Goal: Task Accomplishment & Management: Manage account settings

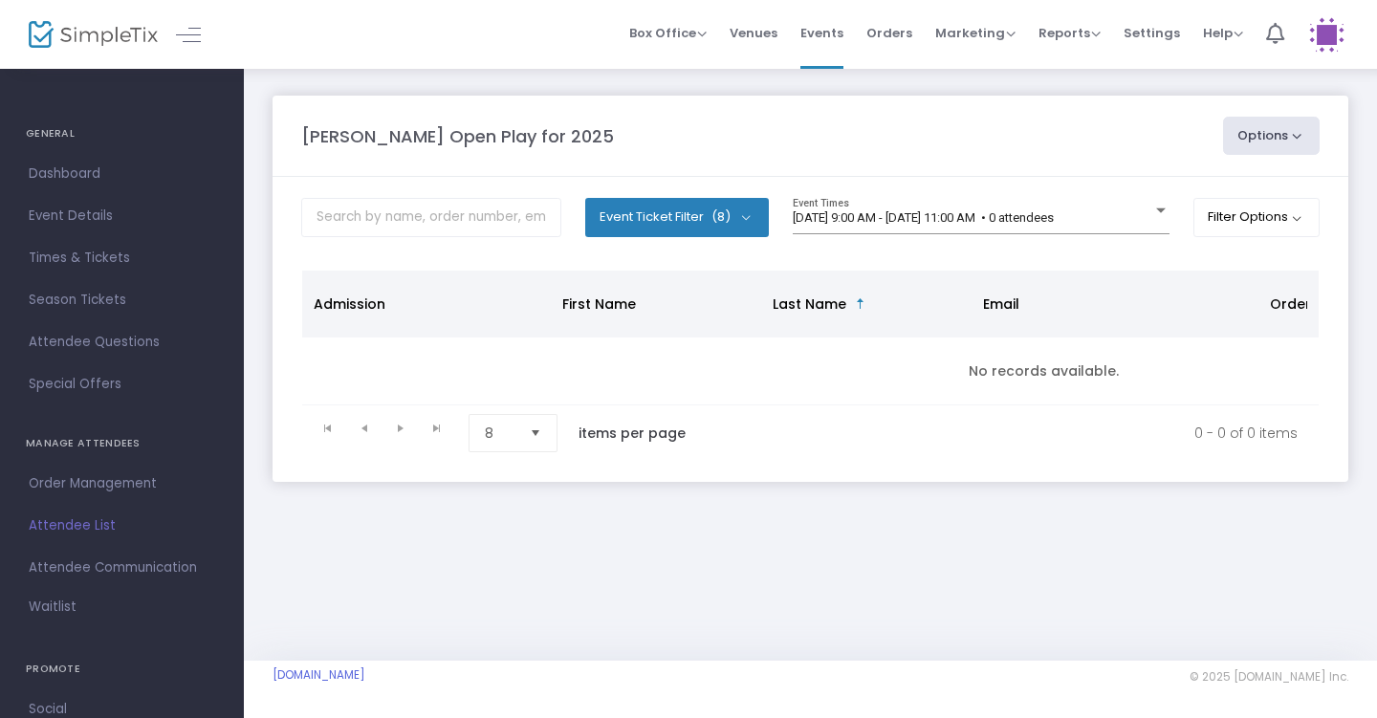
click at [870, 215] on body "Processing... please wait Box Office Sell Tickets Bookings Sell Season Pass Ven…" at bounding box center [688, 359] width 1377 height 718
click at [888, 220] on span "[DATE] 9:00 AM - [DATE] 11:00 AM • 0 attendees" at bounding box center [923, 217] width 261 height 14
click at [1168, 209] on div "Event Ticket Filter (8) Select All General Admission: 1 year & older Additional…" at bounding box center [810, 224] width 1018 height 53
click at [1159, 212] on div at bounding box center [1161, 210] width 10 height 5
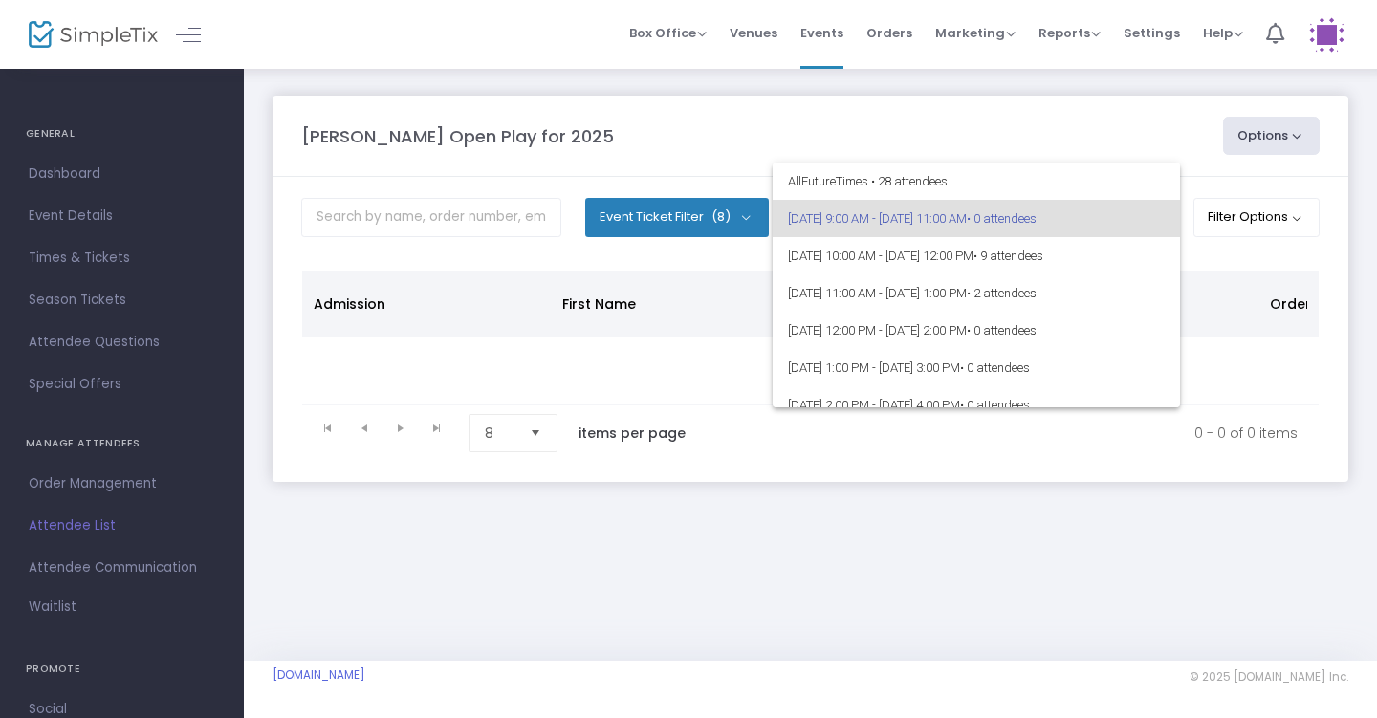
click at [1159, 148] on div at bounding box center [688, 359] width 1377 height 718
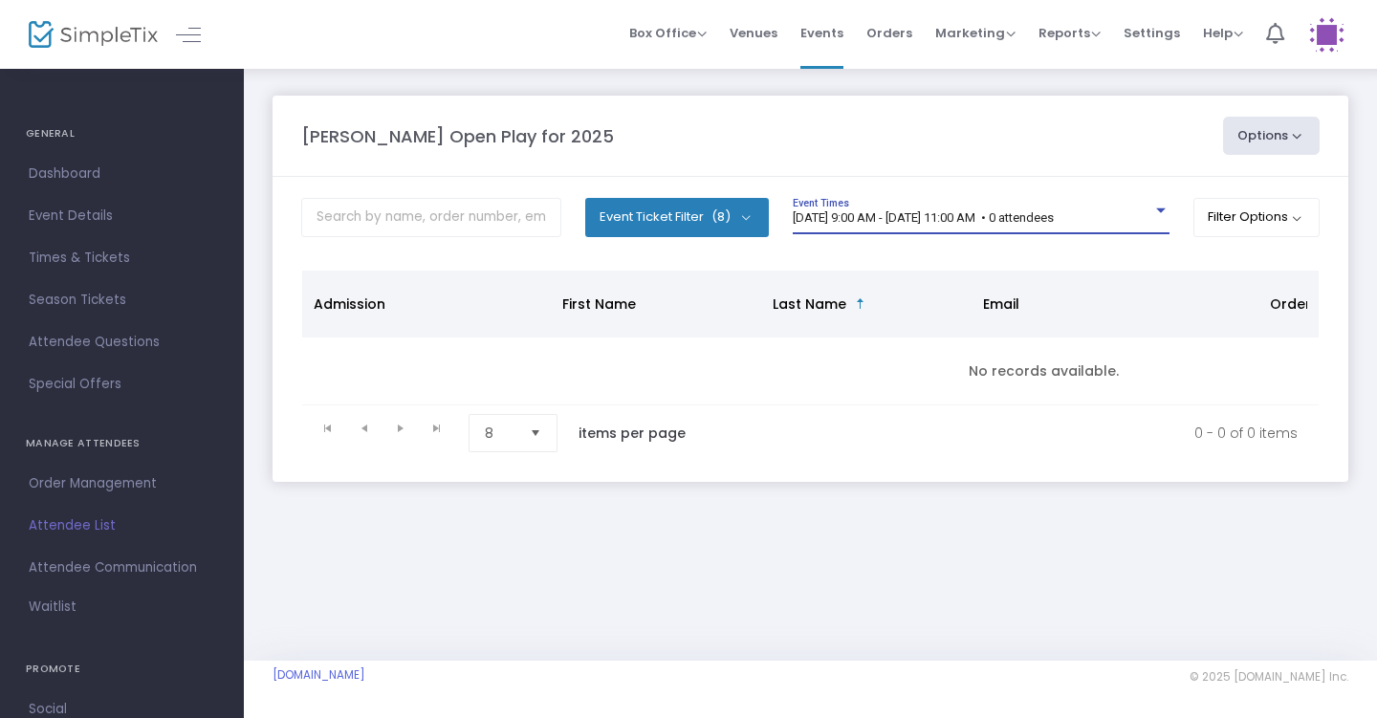
click at [979, 219] on span "[DATE] 9:00 AM - [DATE] 11:00 AM • 0 attendees" at bounding box center [923, 217] width 261 height 14
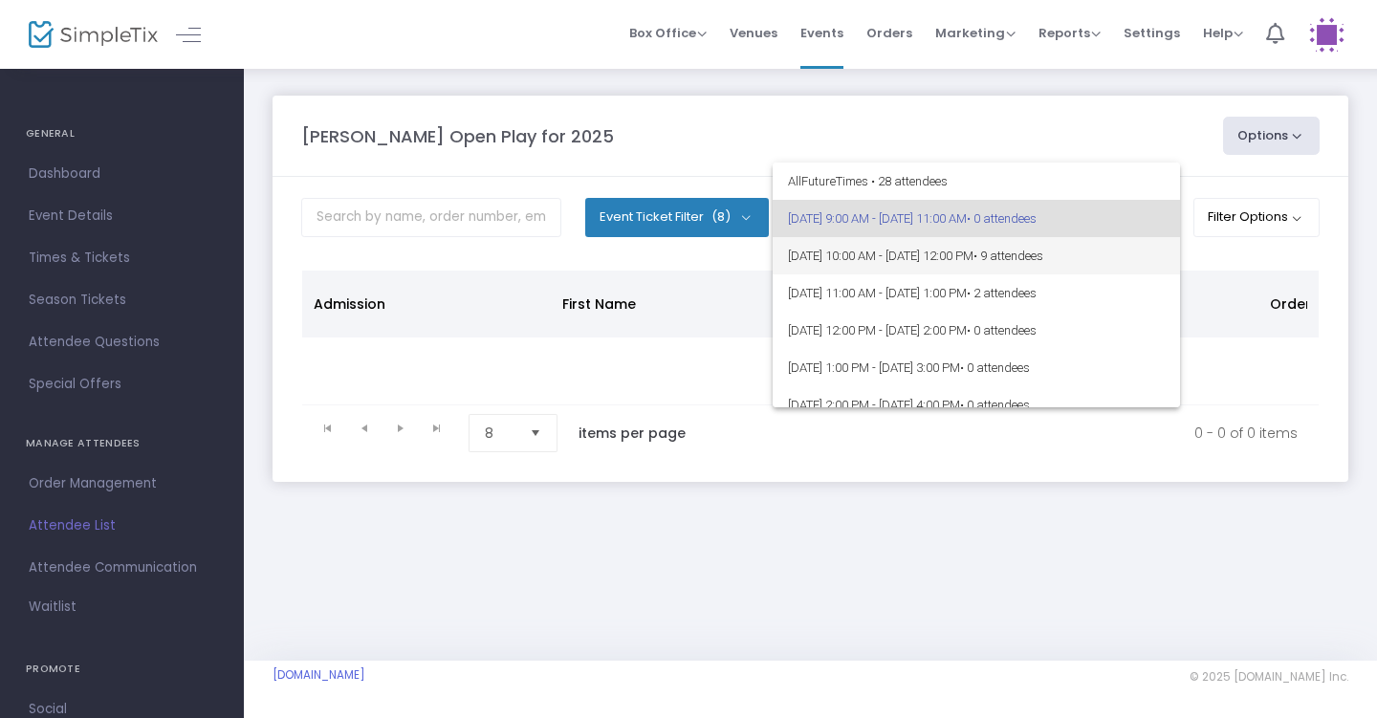
click at [999, 264] on span "8/16/2025 @ 10:00 AM - 8/16/2025 @ 12:00 PM • 9 attendees" at bounding box center [976, 255] width 377 height 37
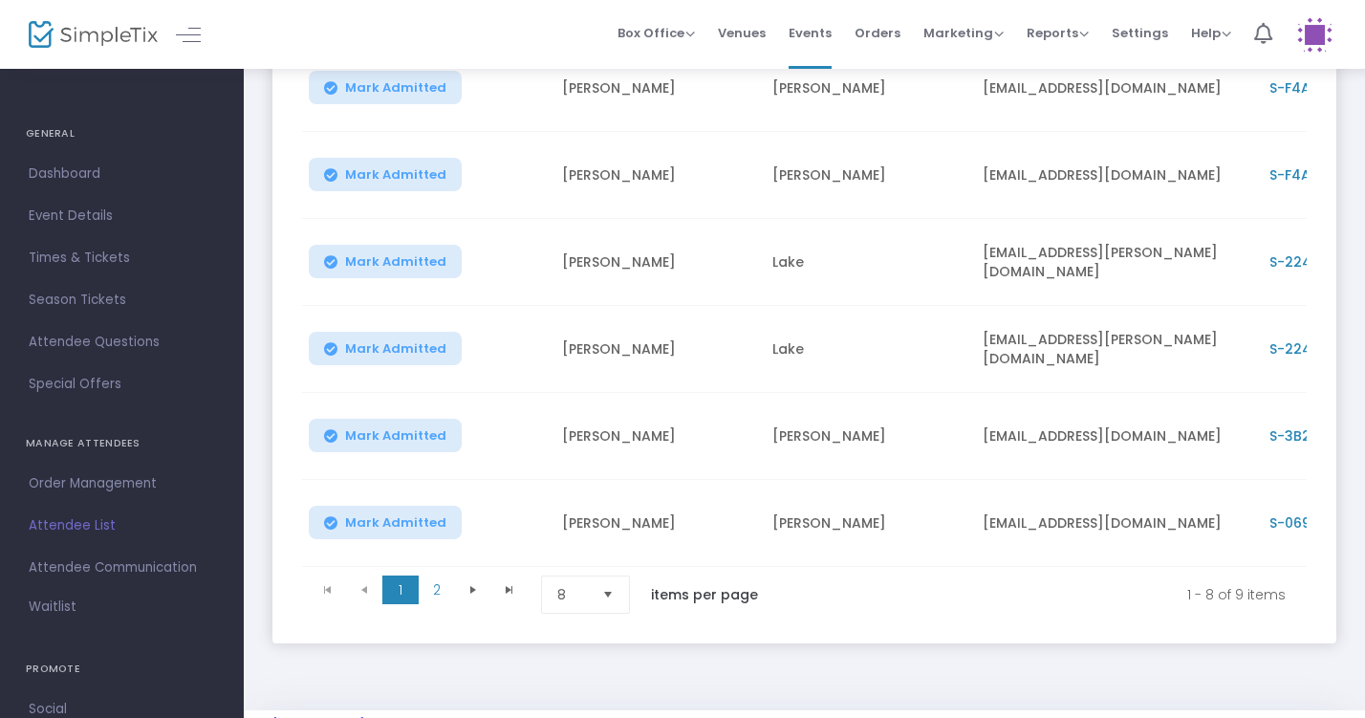
scroll to position [498, 0]
click at [426, 593] on span "2" at bounding box center [437, 589] width 36 height 29
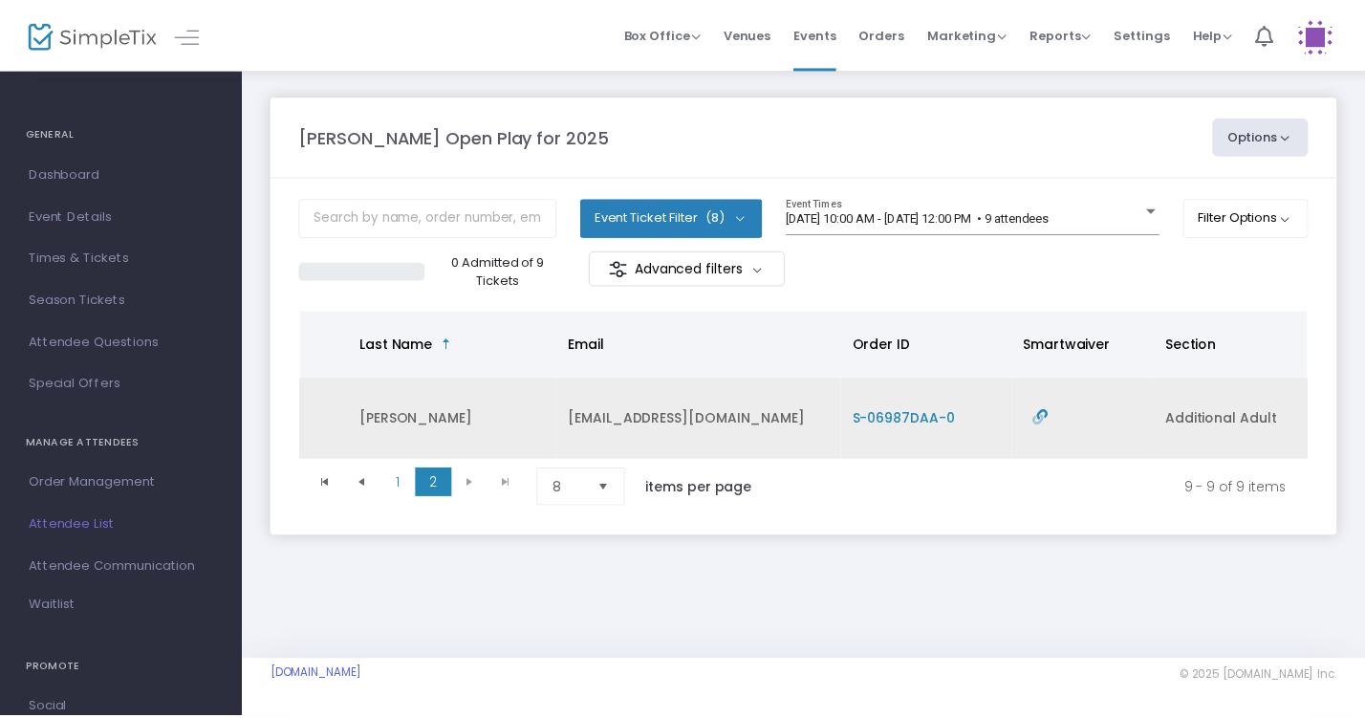
scroll to position [0, 0]
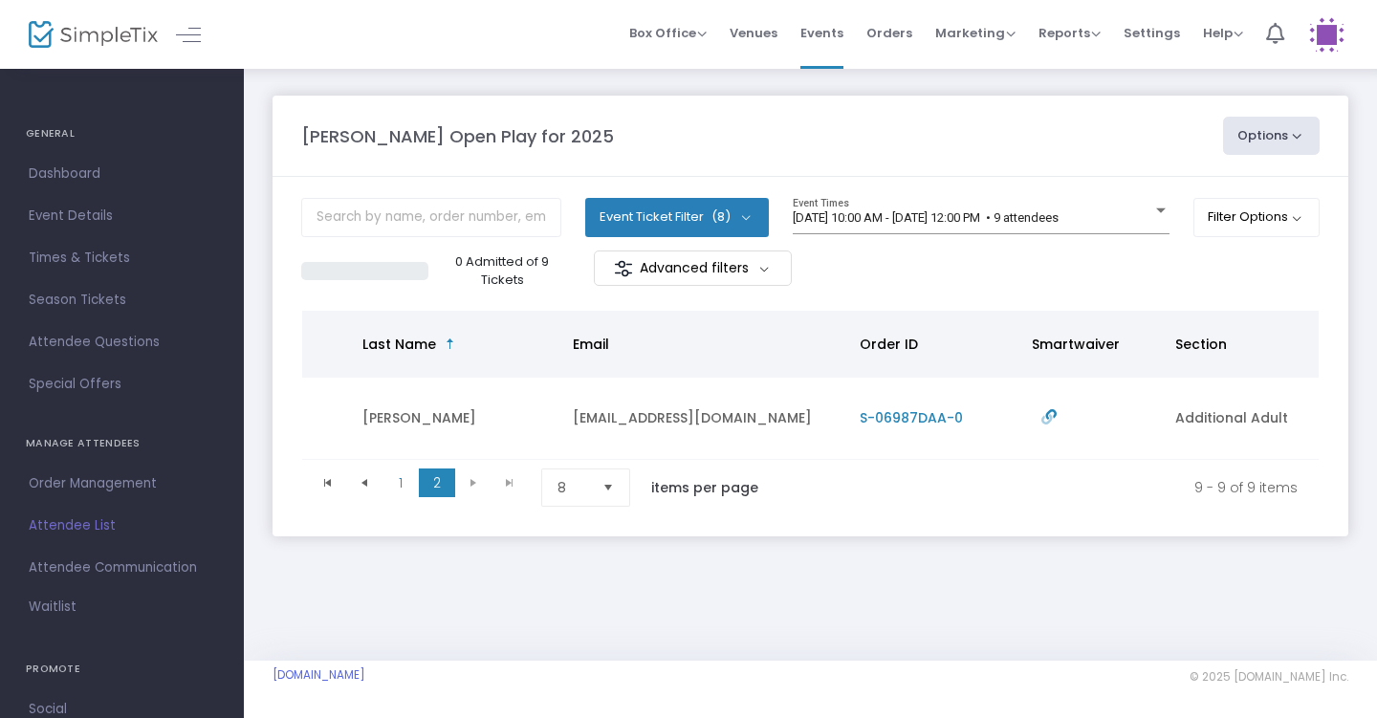
click at [392, 506] on li "1" at bounding box center [400, 487] width 36 height 38
click at [397, 489] on span "1" at bounding box center [400, 482] width 36 height 29
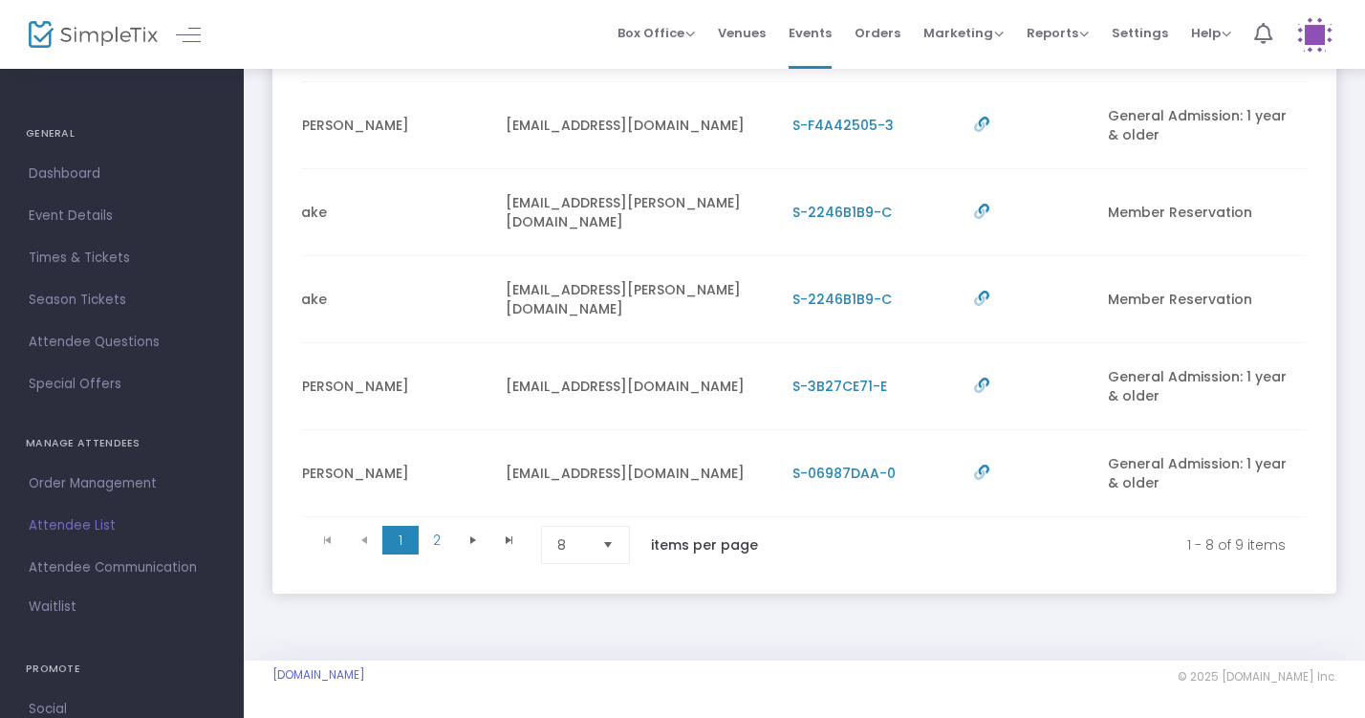
scroll to position [0, 477]
click at [431, 537] on span "2" at bounding box center [437, 540] width 36 height 29
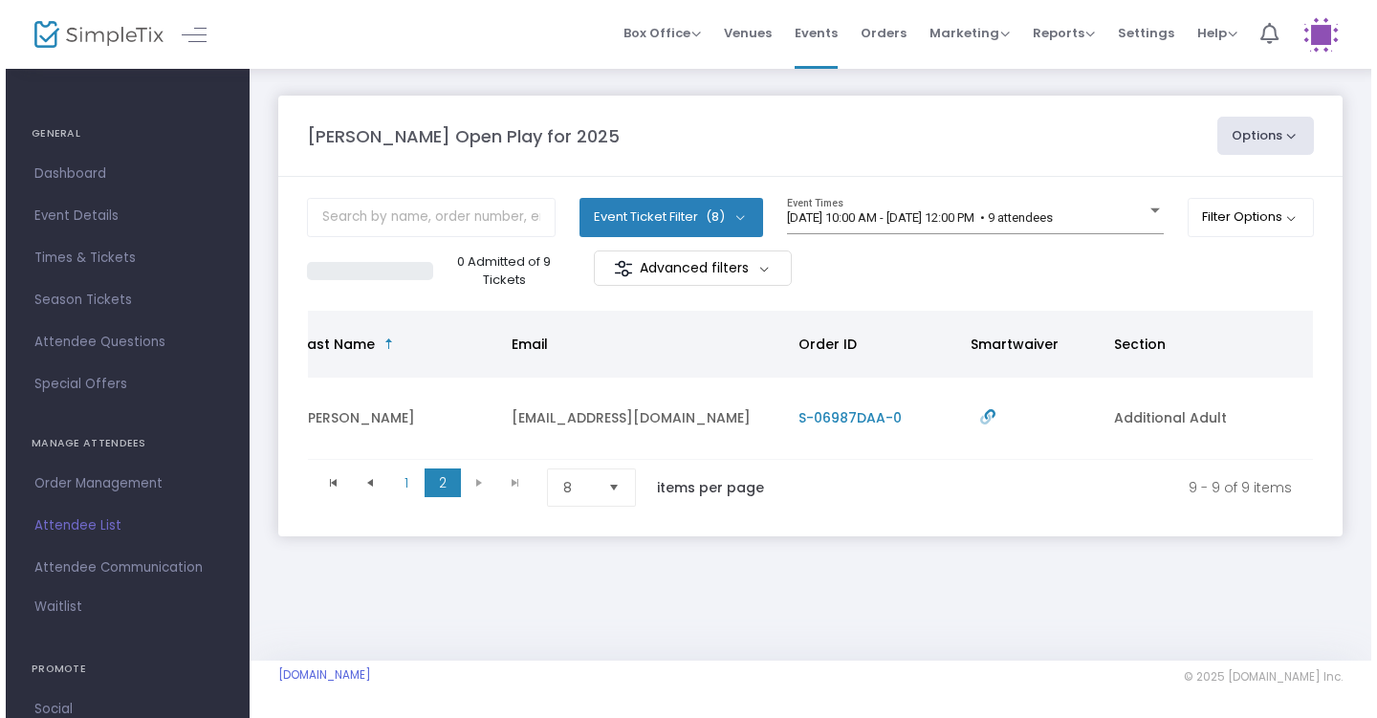
scroll to position [0, 466]
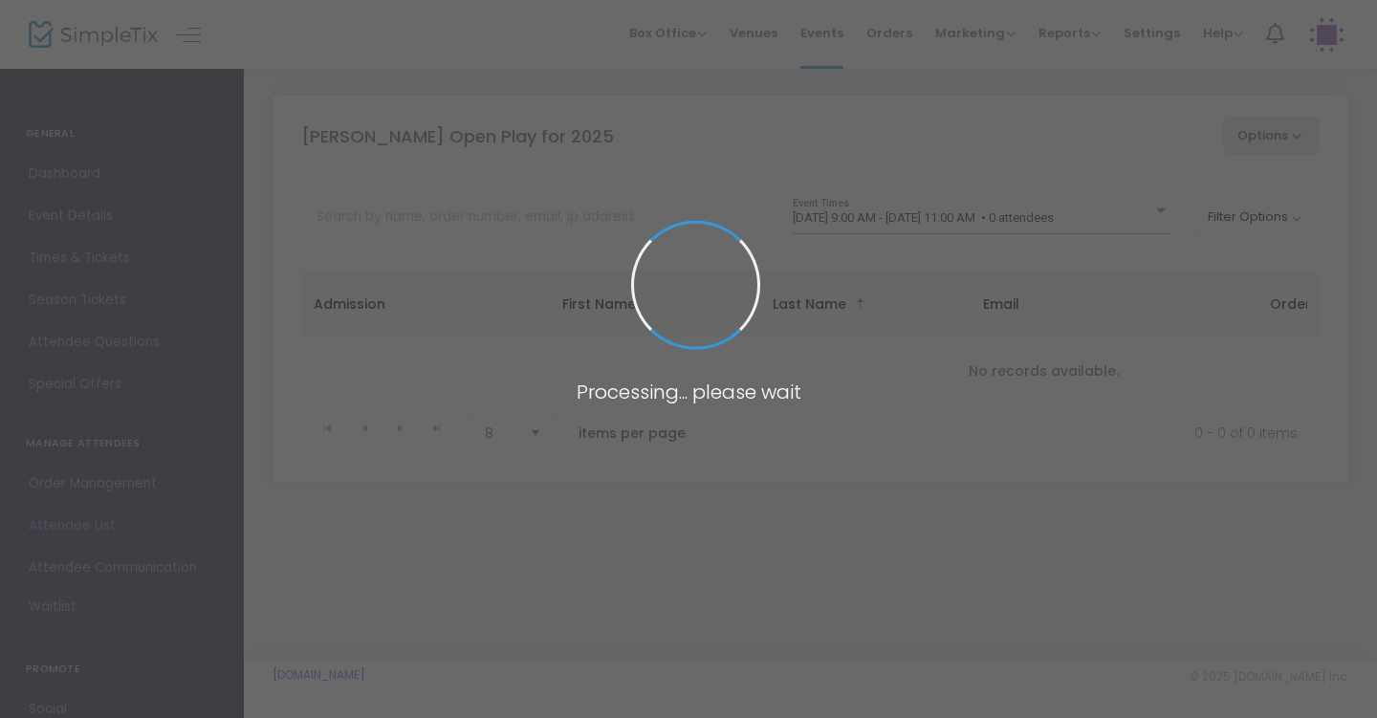
click at [1101, 216] on span at bounding box center [688, 359] width 1377 height 718
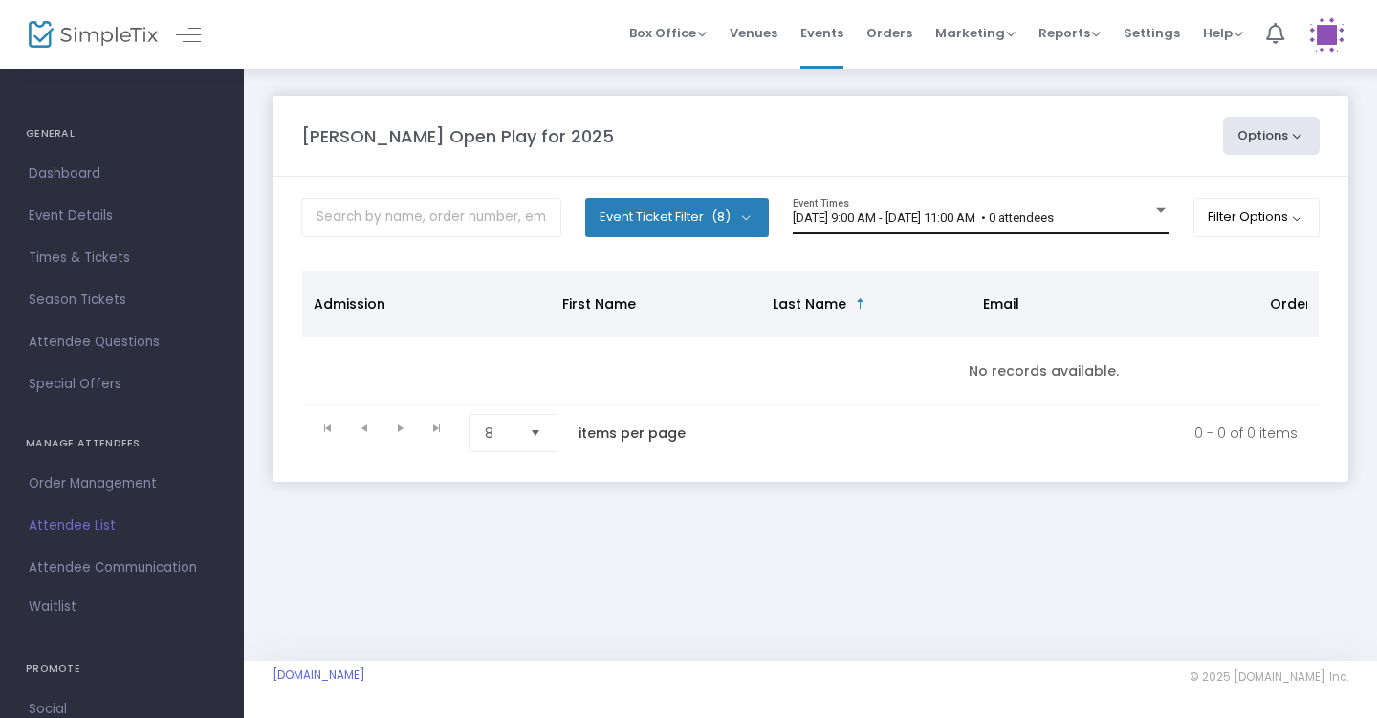
click at [1120, 209] on div "8/16/2025 @ 9:00 AM - 8/16/2025 @ 11:00 AM • 0 attendees Event Times" at bounding box center [981, 216] width 377 height 36
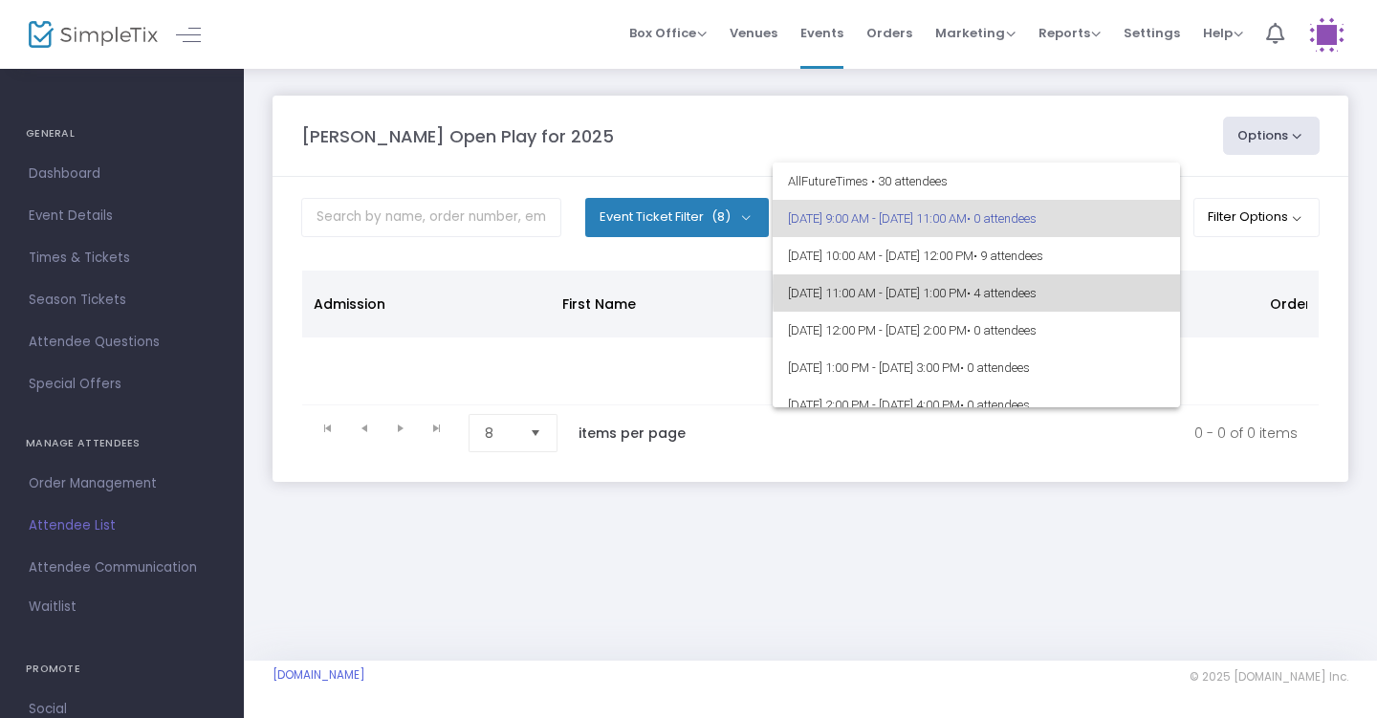
click at [1036, 292] on span "• 4 attendees" at bounding box center [1002, 293] width 70 height 14
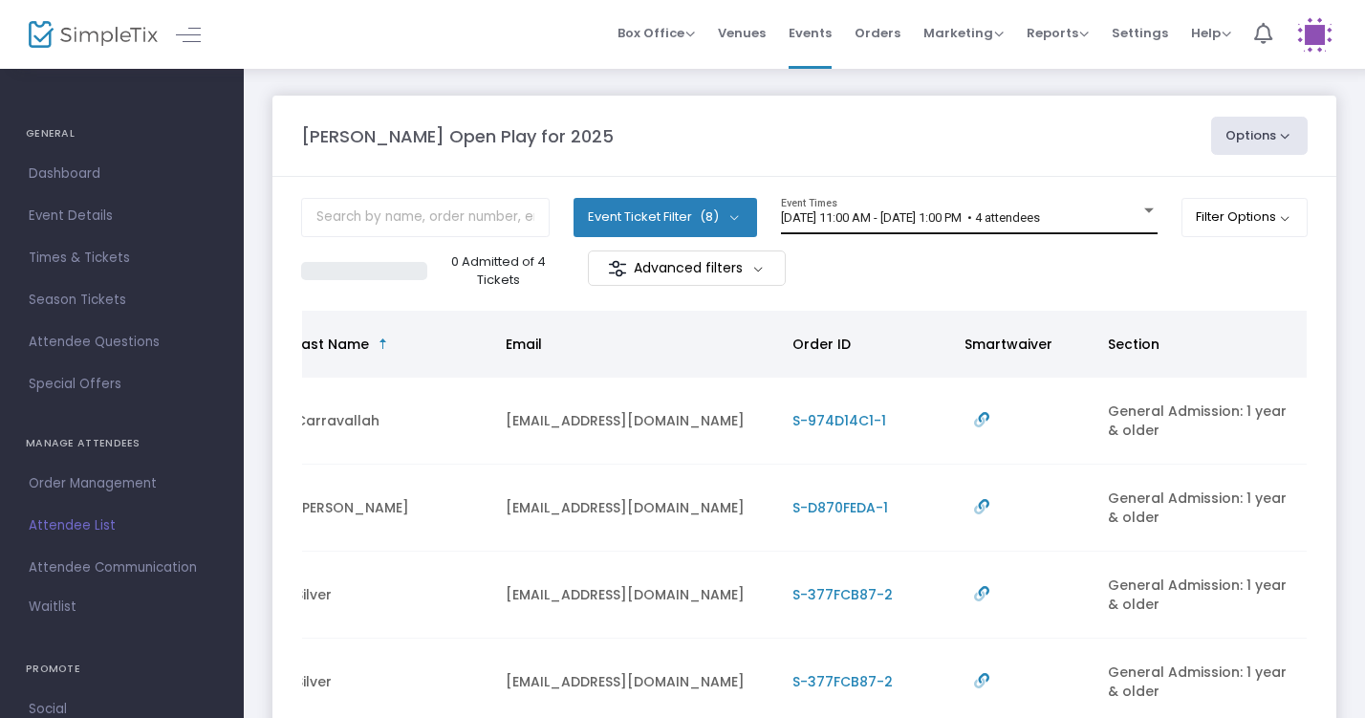
click at [1017, 208] on div "8/16/2025 @ 11:00 AM - 8/16/2025 @ 1:00 PM • 4 attendees Event Times" at bounding box center [969, 216] width 377 height 36
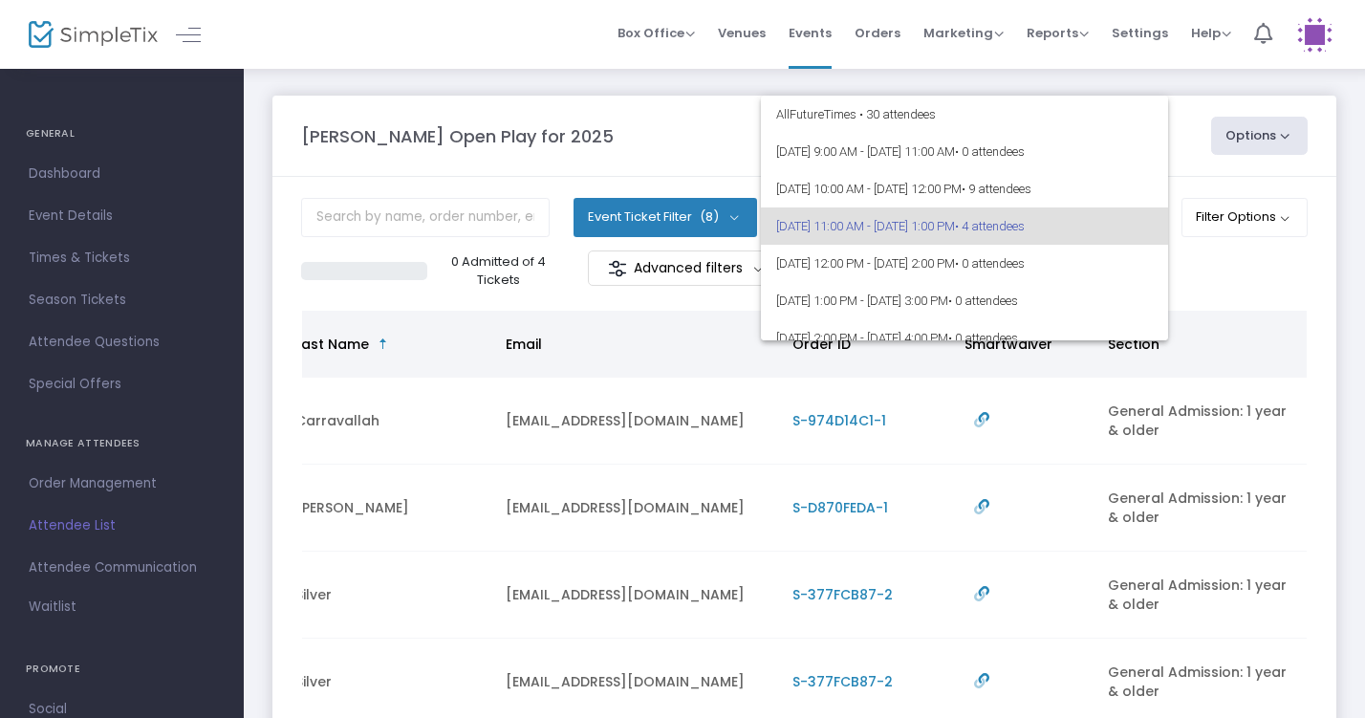
click at [683, 117] on div at bounding box center [682, 359] width 1365 height 718
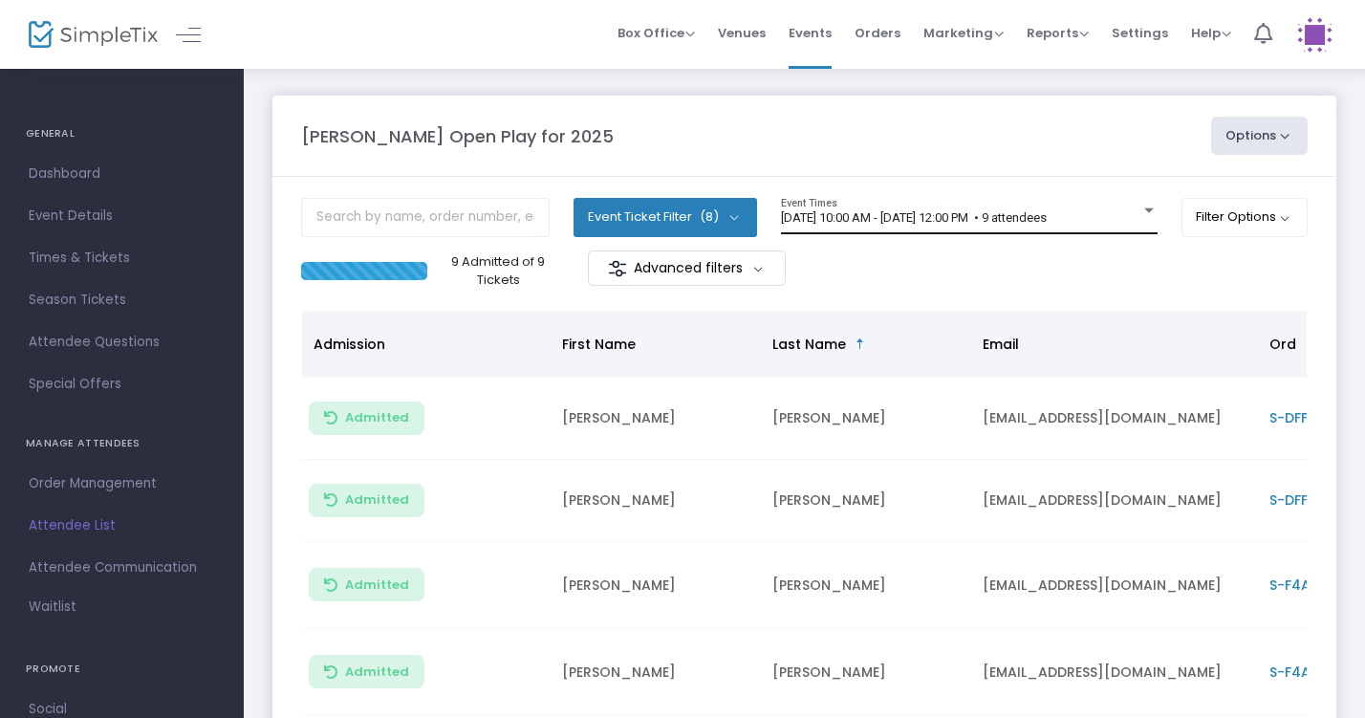
click at [946, 228] on div "[DATE] 10:00 AM - [DATE] 12:00 PM • 9 attendees Event Times" at bounding box center [969, 216] width 377 height 36
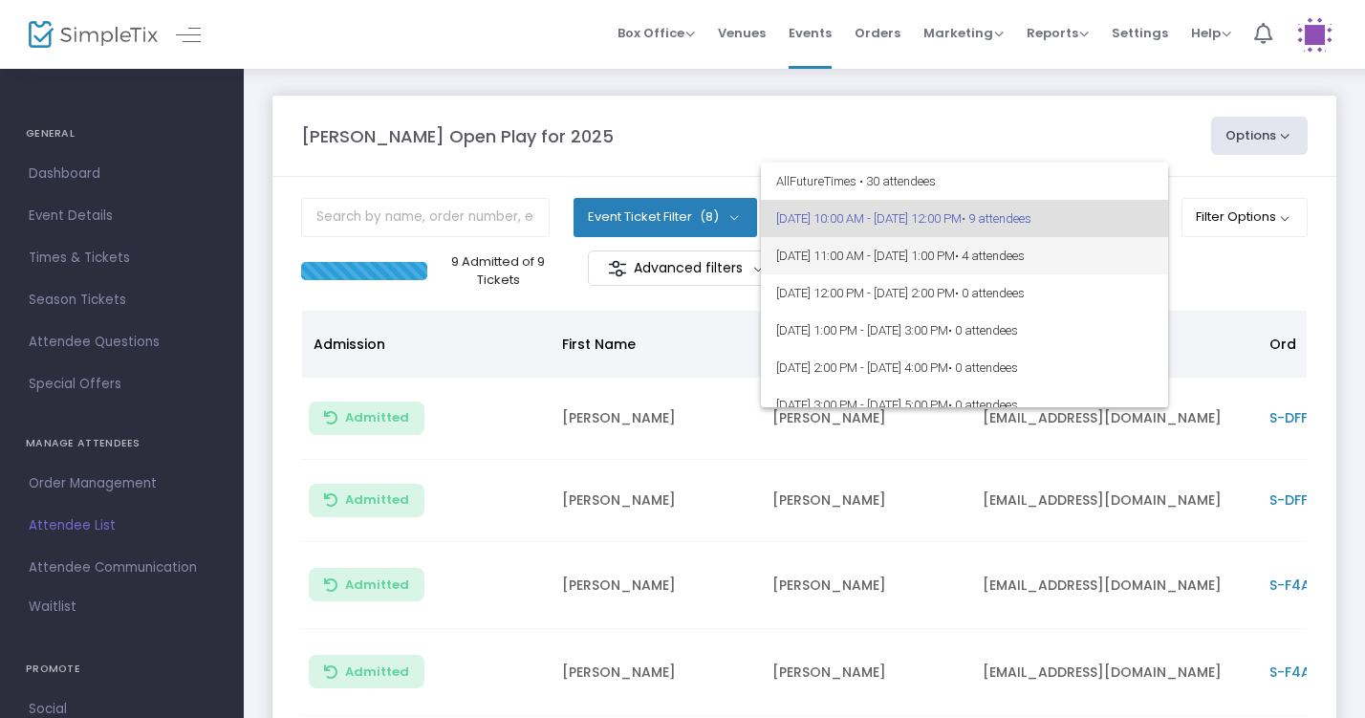
click at [935, 270] on span "[DATE] 11:00 AM - [DATE] 1:00 PM • 4 attendees" at bounding box center [964, 255] width 377 height 37
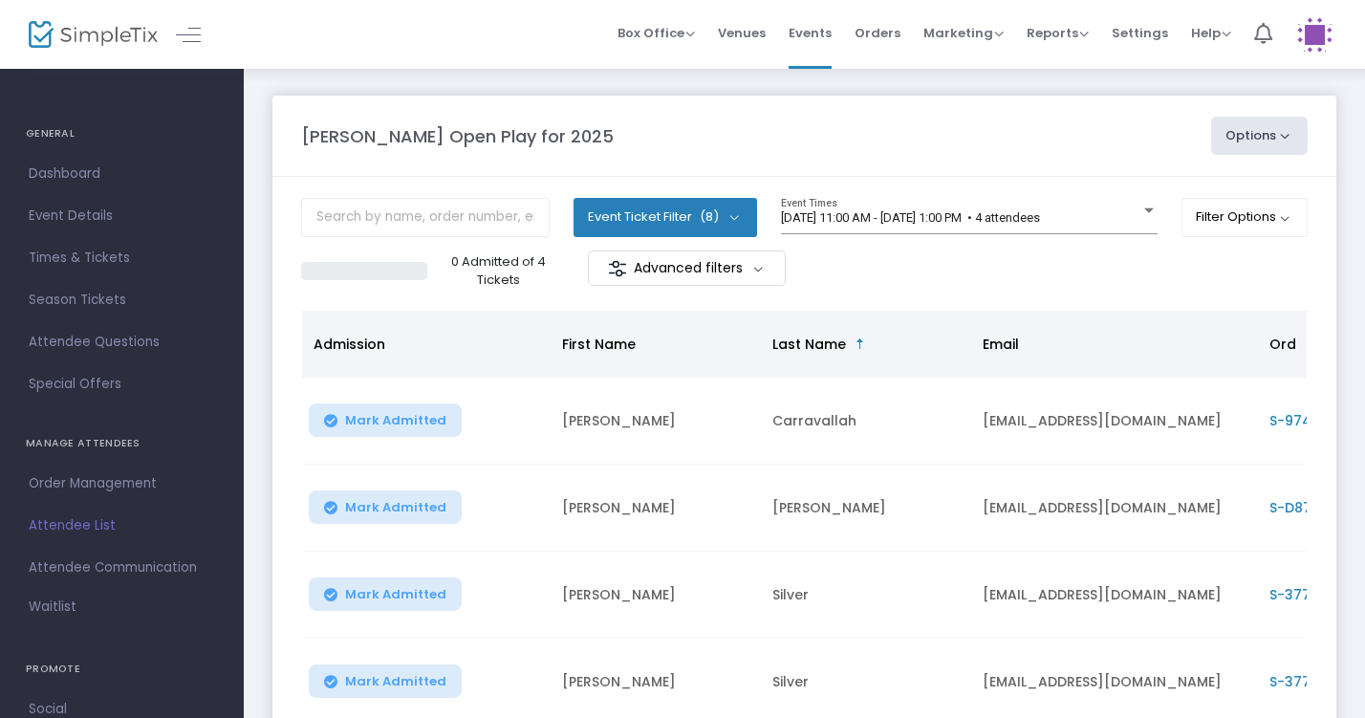
click at [936, 229] on div "8/16/2025 @ 11:00 AM - 8/16/2025 @ 1:00 PM • 4 attendees Event Times" at bounding box center [969, 216] width 377 height 36
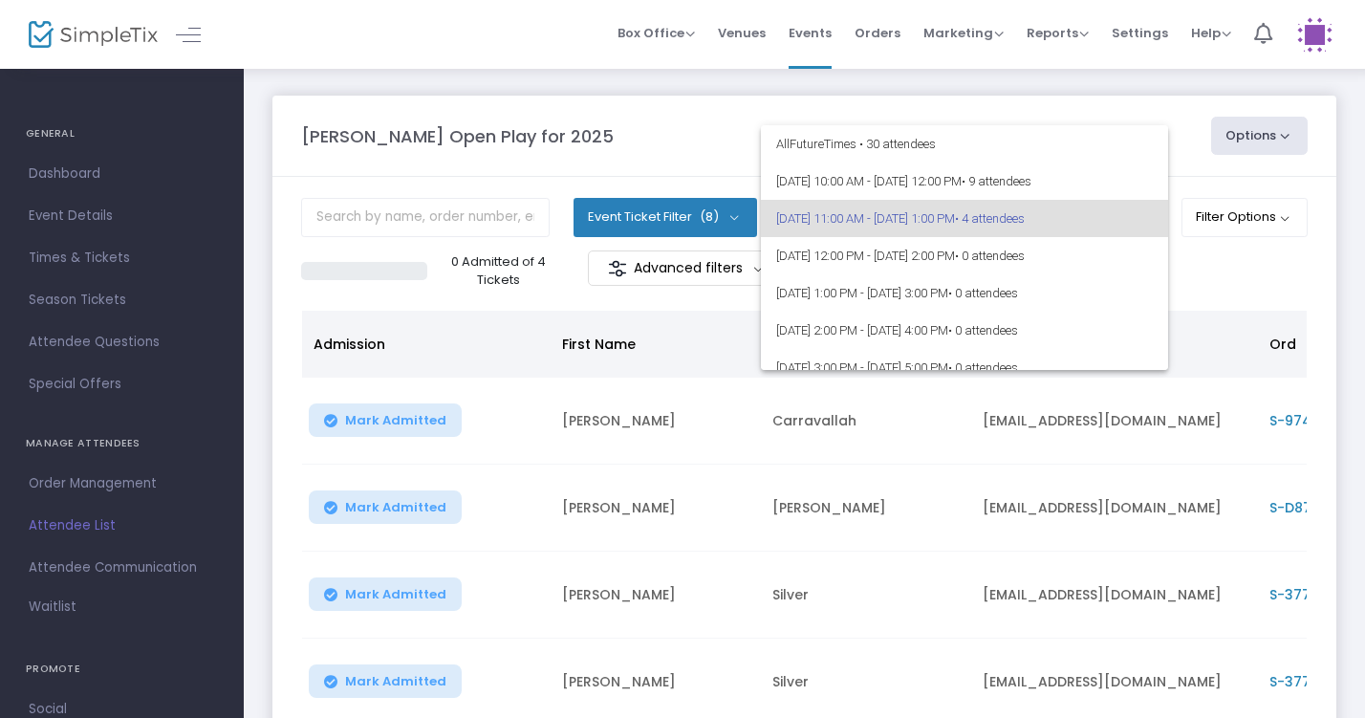
click at [344, 597] on div at bounding box center [682, 359] width 1365 height 718
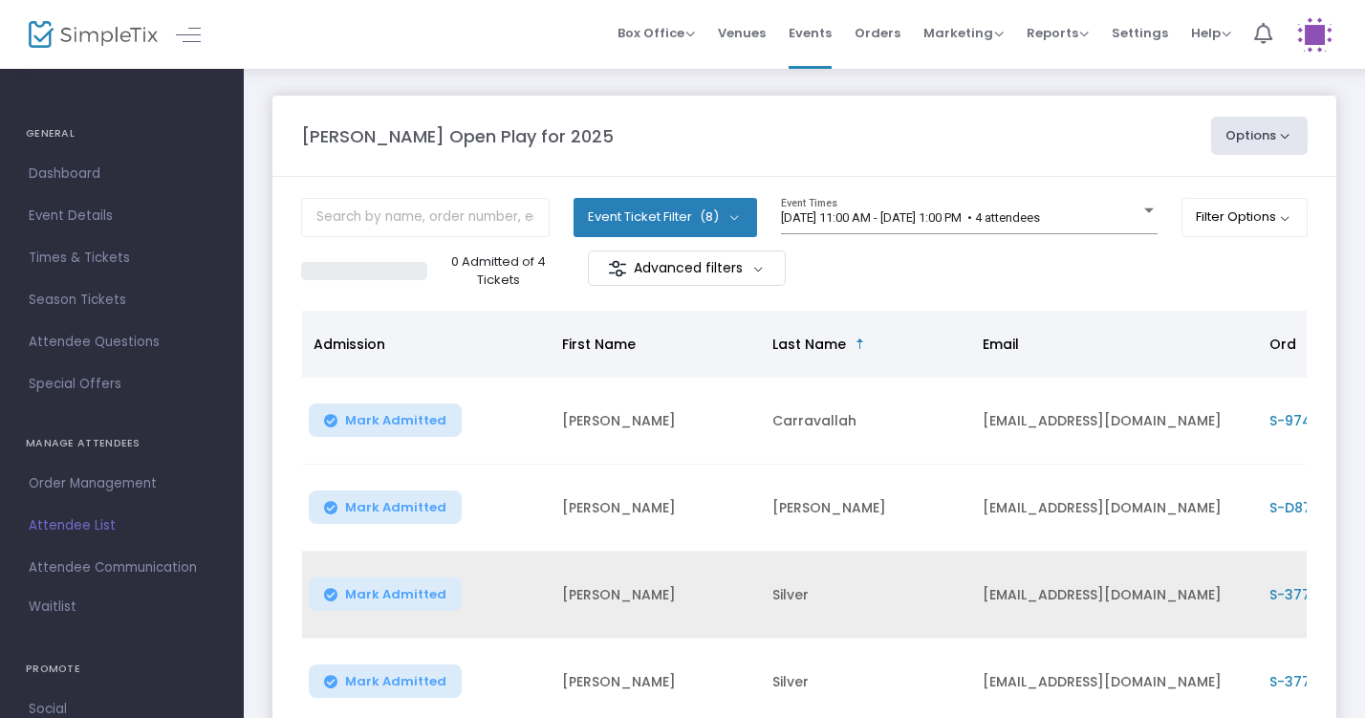
click at [423, 599] on span "Mark Admitted" at bounding box center [395, 594] width 101 height 15
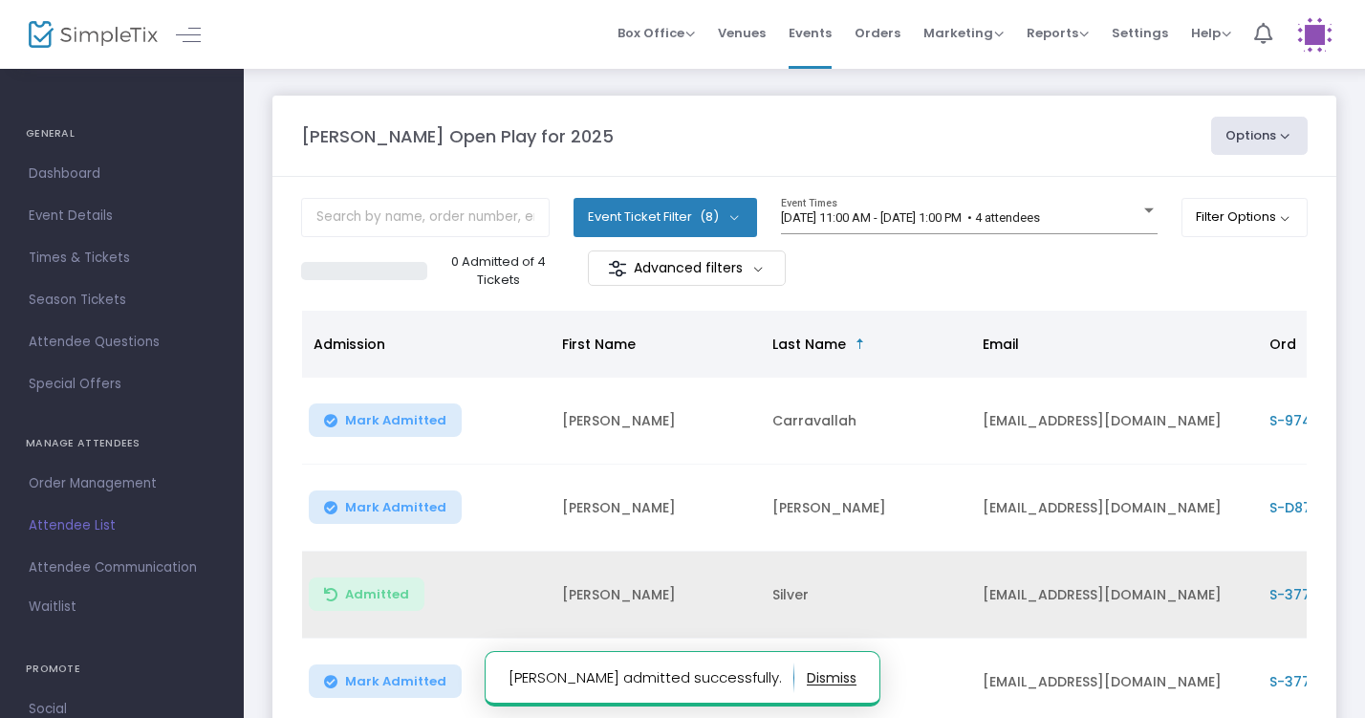
click at [424, 677] on span "Mark Admitted" at bounding box center [395, 681] width 101 height 15
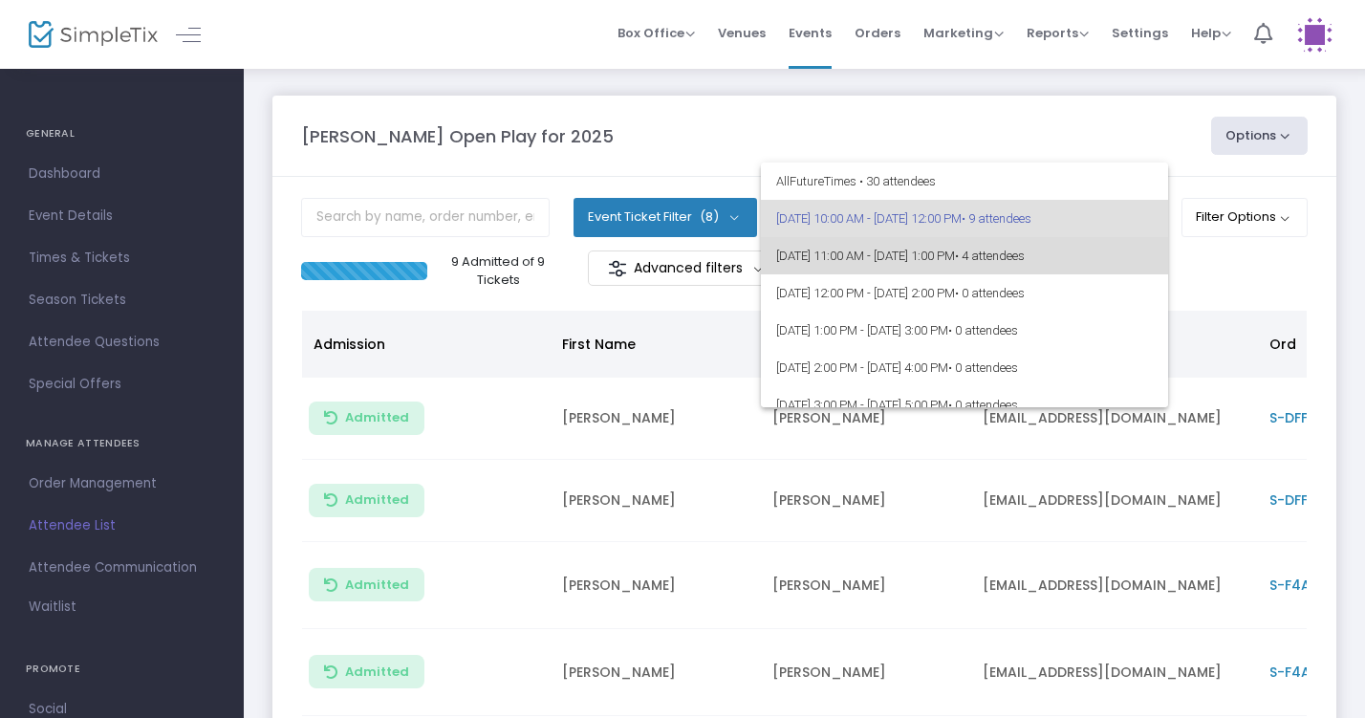
click at [989, 253] on span "8/16/2025 @ 11:00 AM - 8/16/2025 @ 1:00 PM • 4 attendees" at bounding box center [964, 255] width 377 height 37
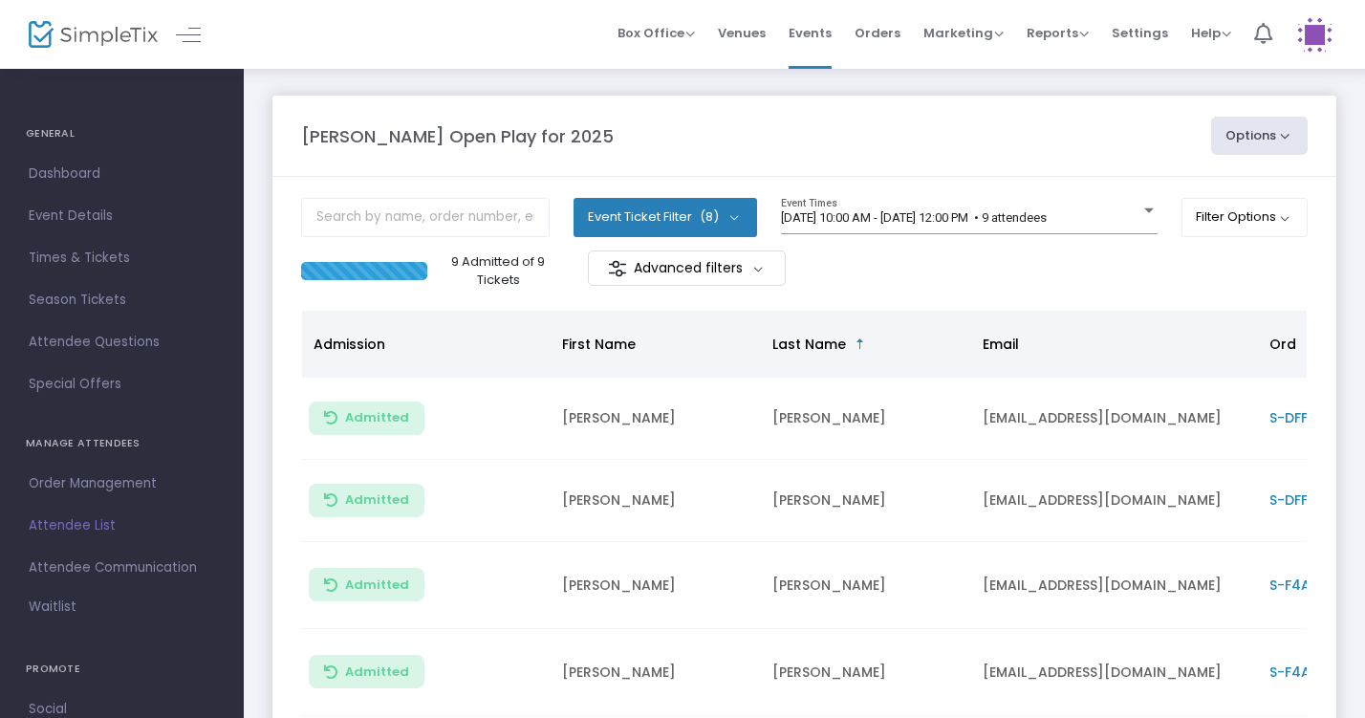
click at [938, 222] on body "Processing... please wait Box Office Sell Tickets Bookings Sell Season Pass Ven…" at bounding box center [682, 359] width 1365 height 718
click at [974, 223] on span "[DATE] 10:00 AM - [DATE] 12:00 PM • 9 attendees" at bounding box center [914, 217] width 266 height 14
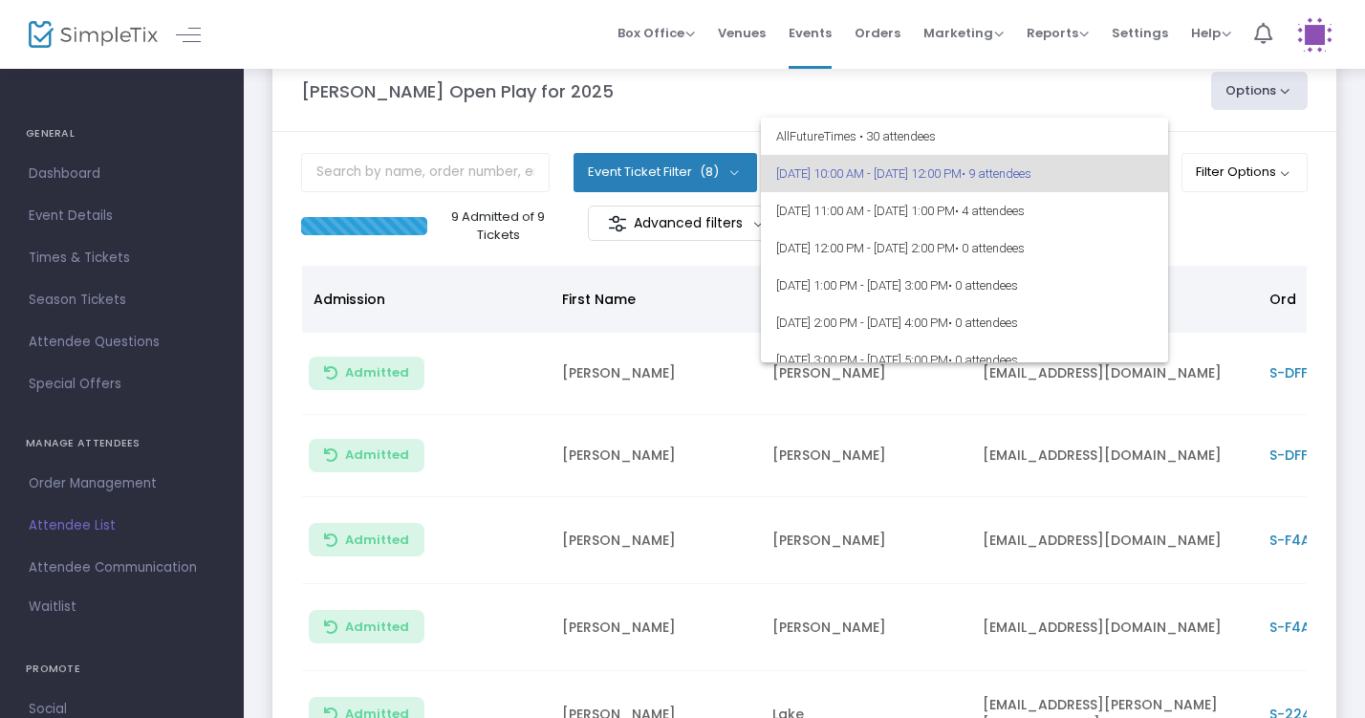
click at [1039, 96] on div at bounding box center [682, 359] width 1365 height 718
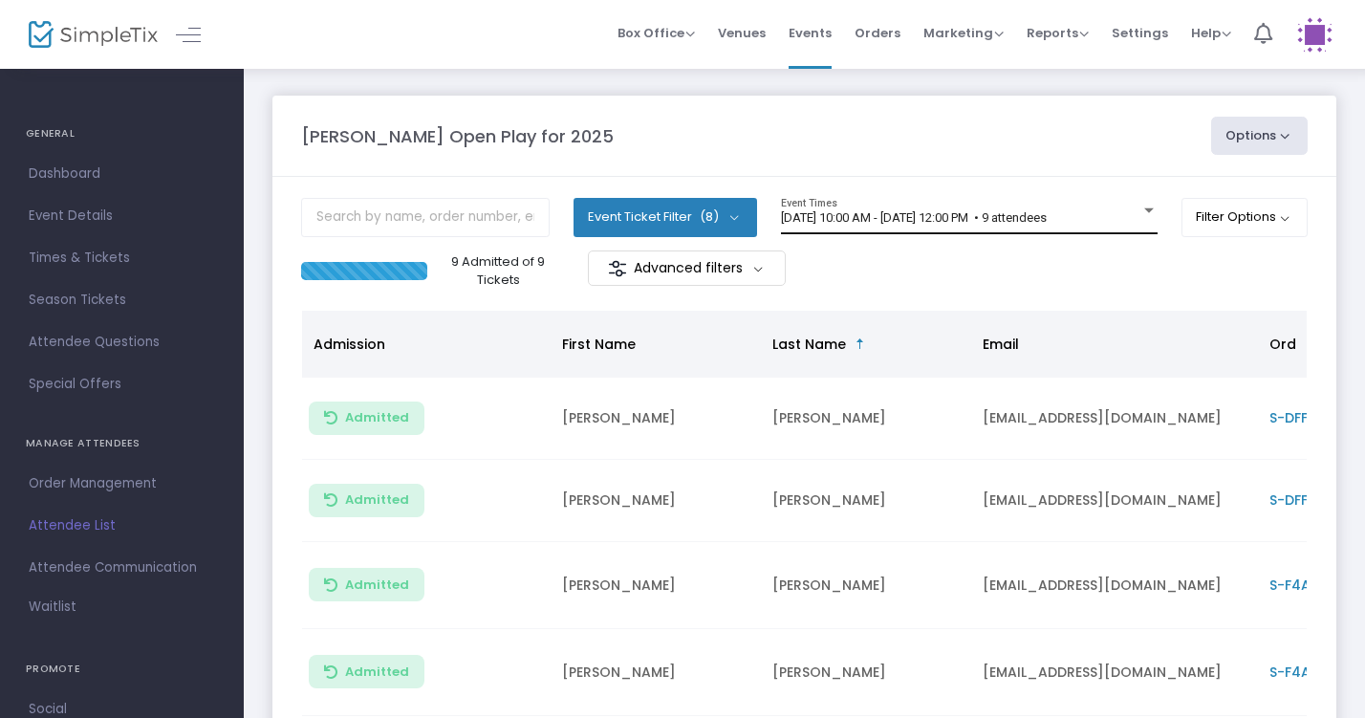
click at [1075, 205] on div "[DATE] 10:00 AM - [DATE] 12:00 PM • 9 attendees Event Times" at bounding box center [969, 216] width 377 height 36
click at [1144, 212] on div at bounding box center [1149, 210] width 10 height 5
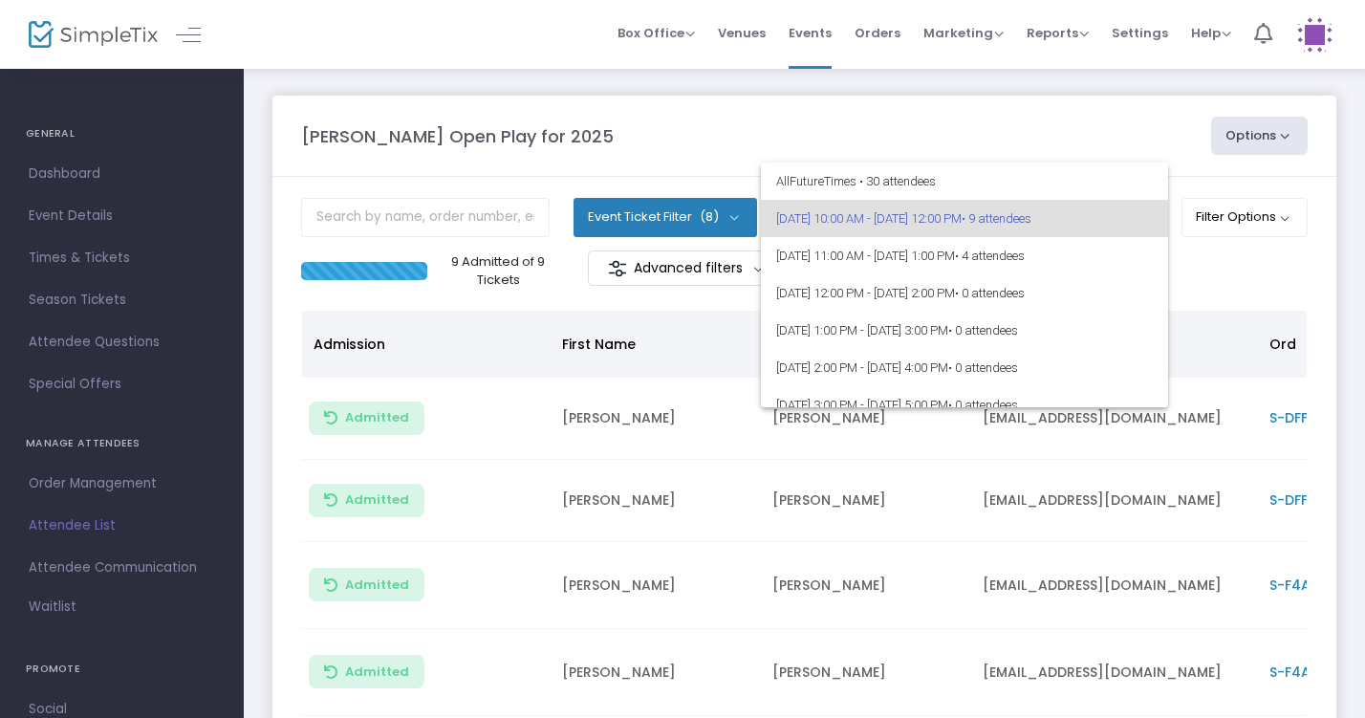
click at [1084, 111] on div at bounding box center [682, 359] width 1365 height 718
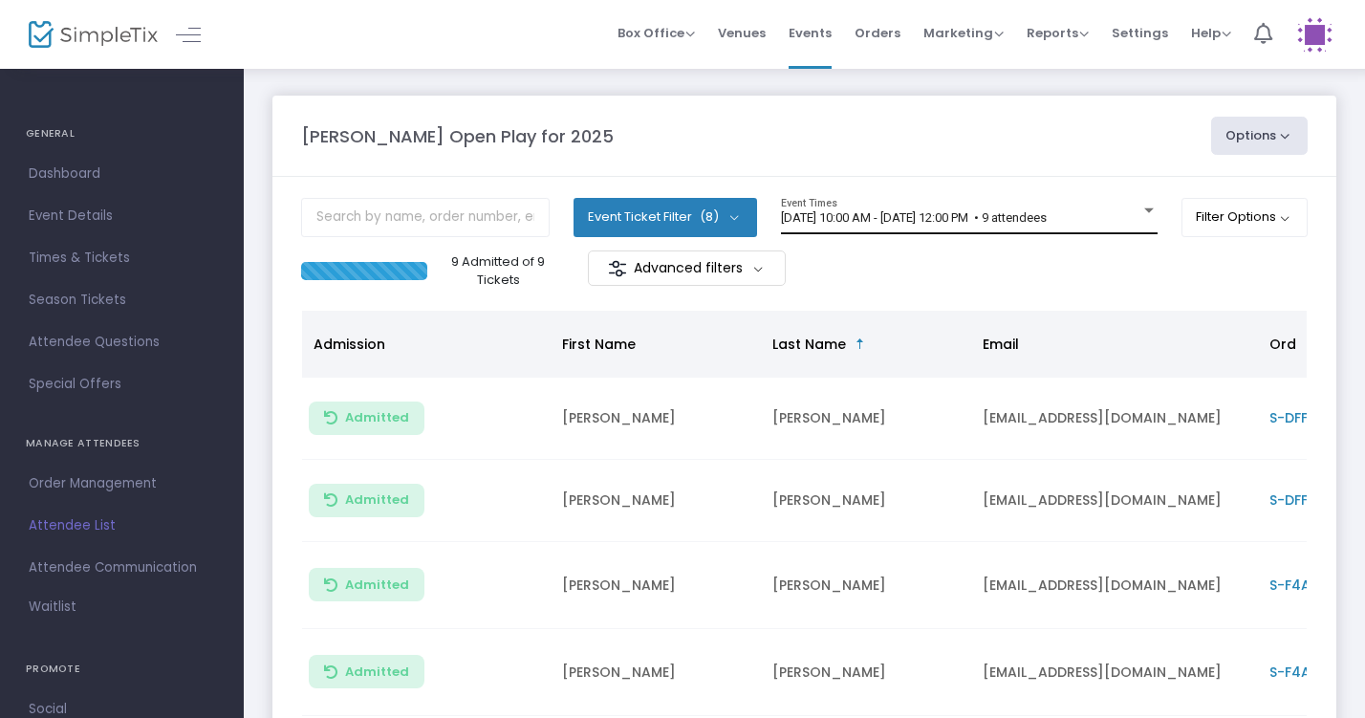
click at [1077, 206] on div "8/16/2025 @ 10:00 AM - 8/16/2025 @ 12:00 PM • 9 attendees Event Times" at bounding box center [969, 216] width 377 height 36
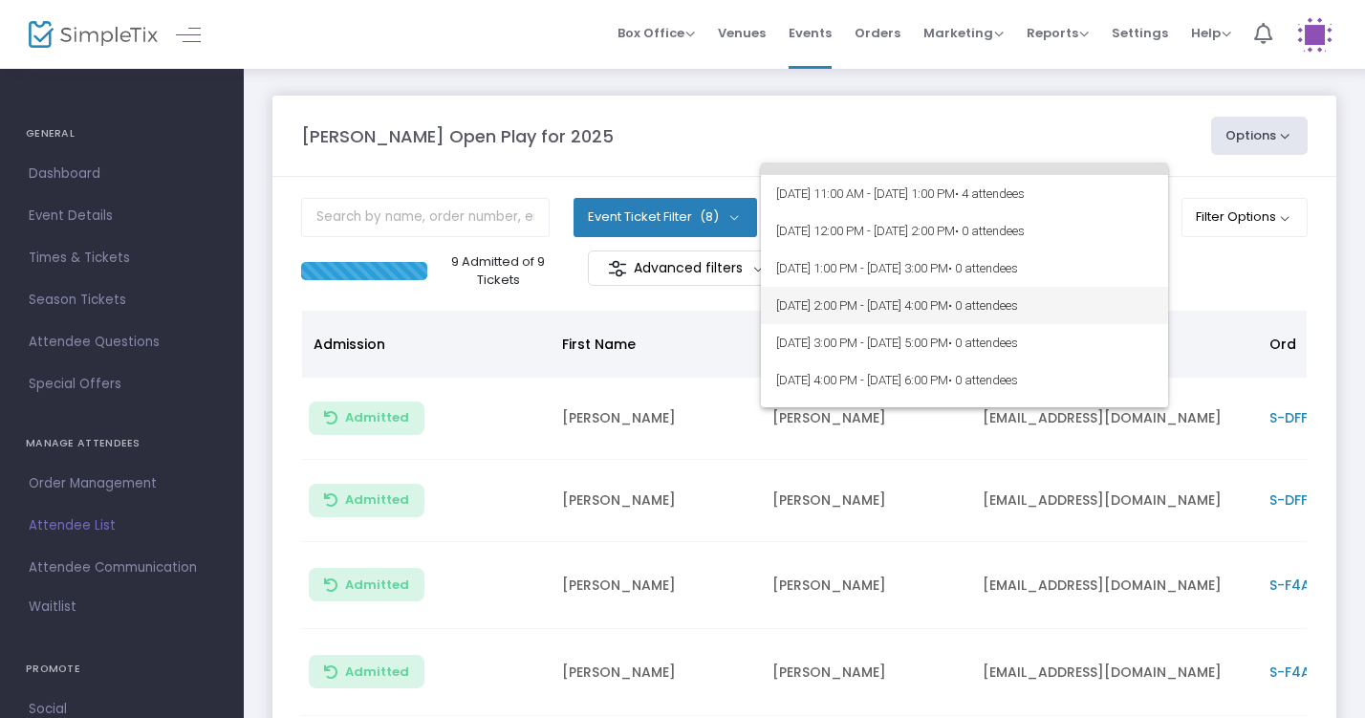
scroll to position [46, 0]
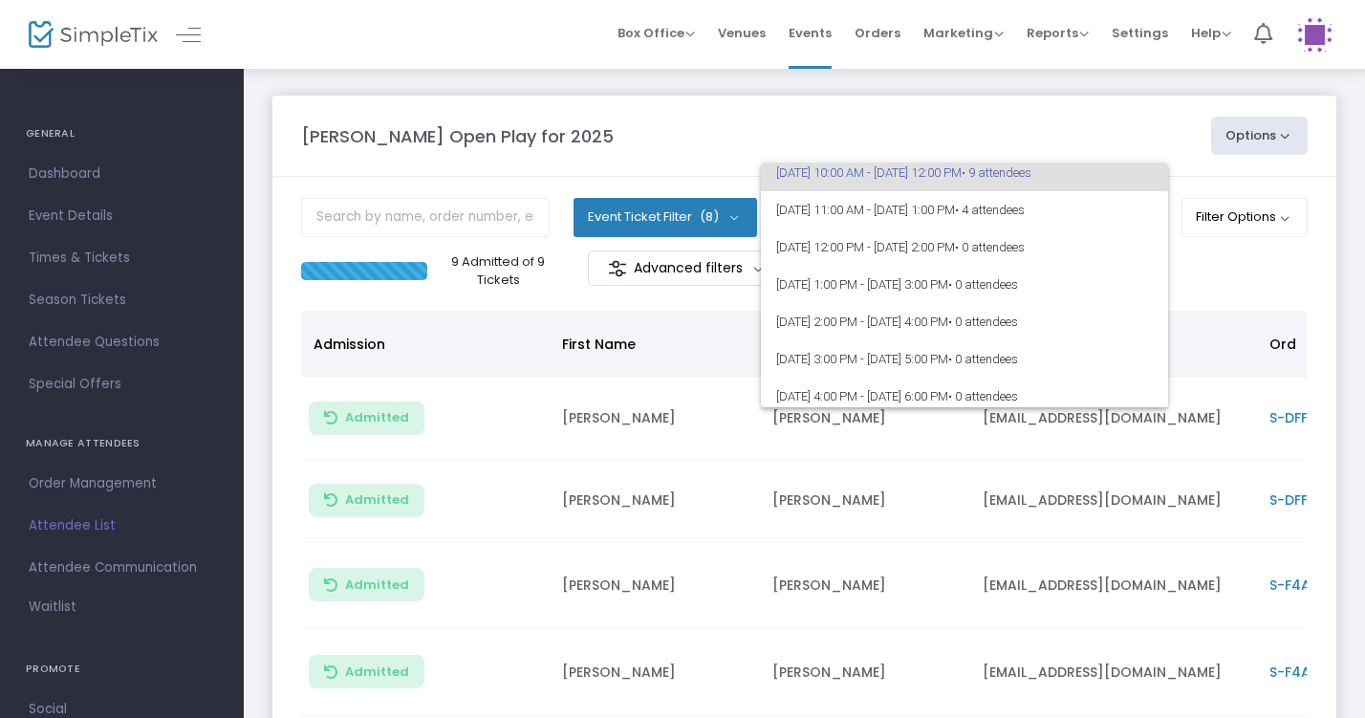
click at [1077, 124] on div at bounding box center [682, 359] width 1365 height 718
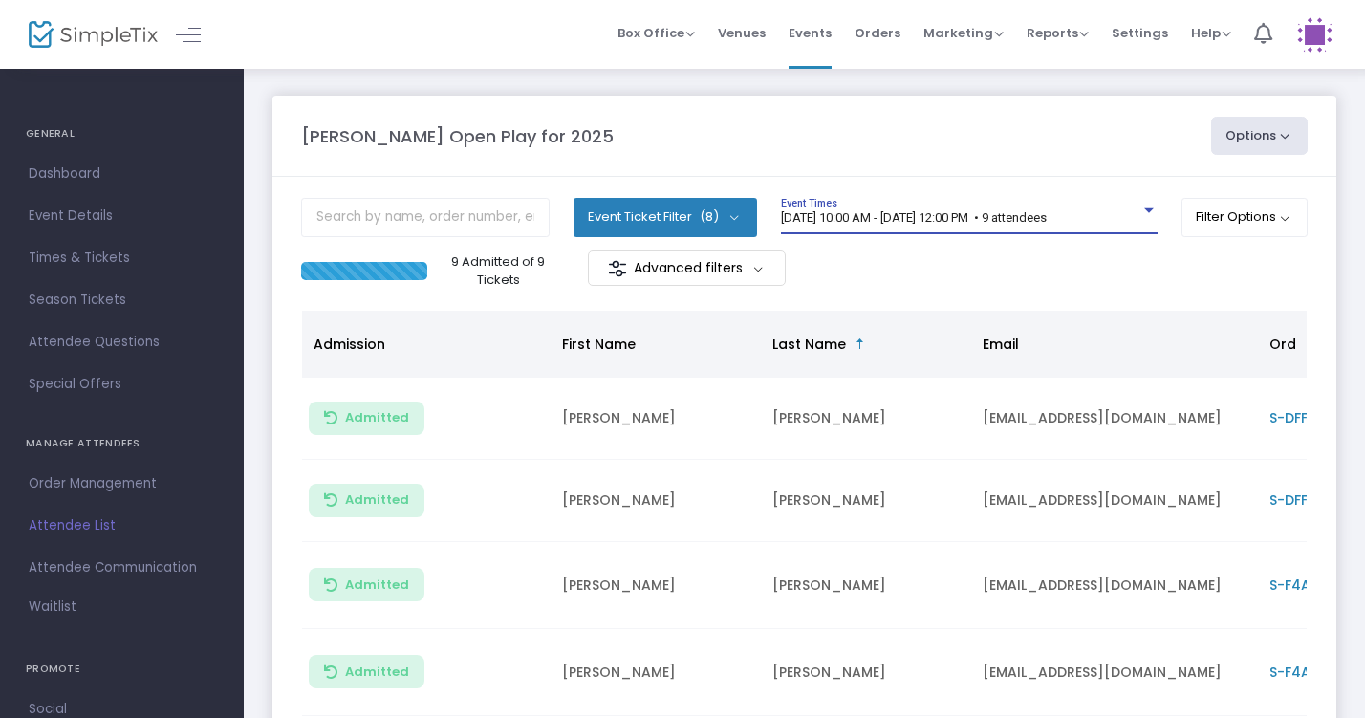
click at [990, 215] on span "[DATE] 10:00 AM - [DATE] 12:00 PM • 9 attendees" at bounding box center [914, 217] width 266 height 14
click at [1002, 220] on span "8/16/2025 @ 10:00 AM - 8/16/2025 @ 12:00 PM • 9 attendees" at bounding box center [914, 217] width 266 height 14
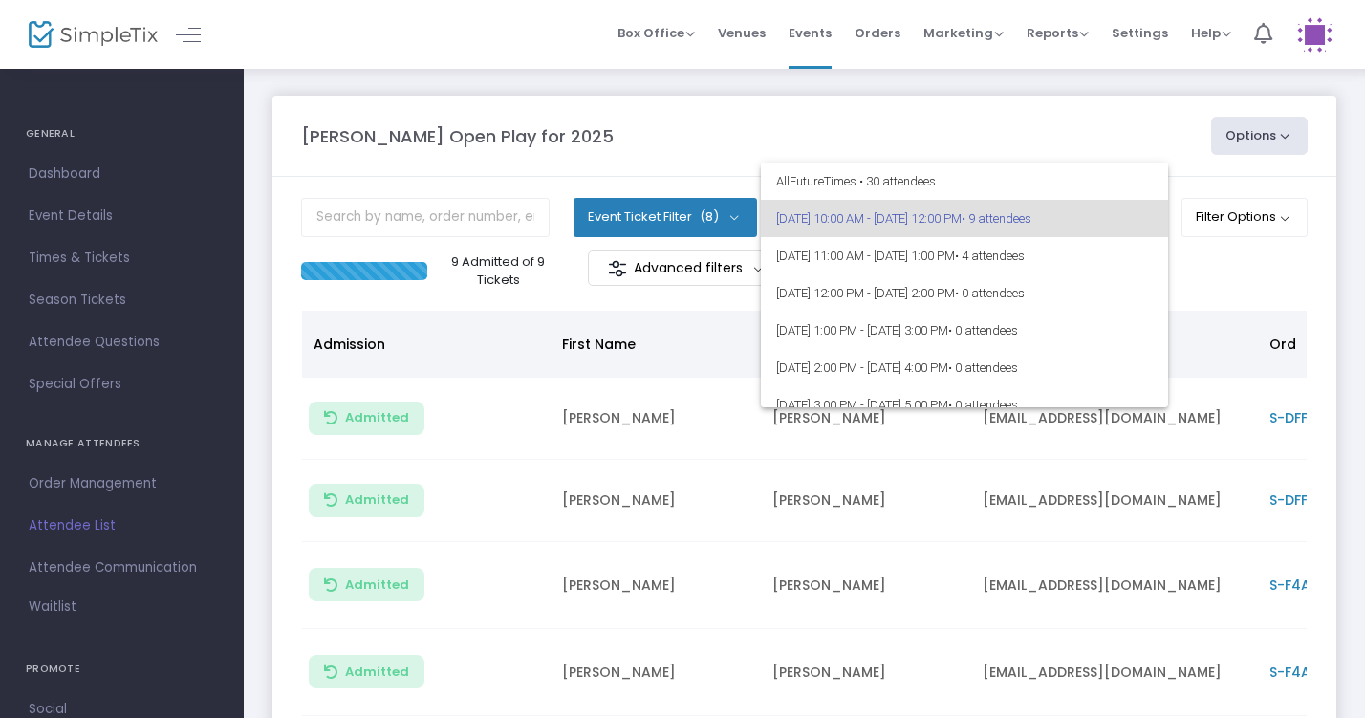
click at [1079, 110] on div at bounding box center [682, 359] width 1365 height 718
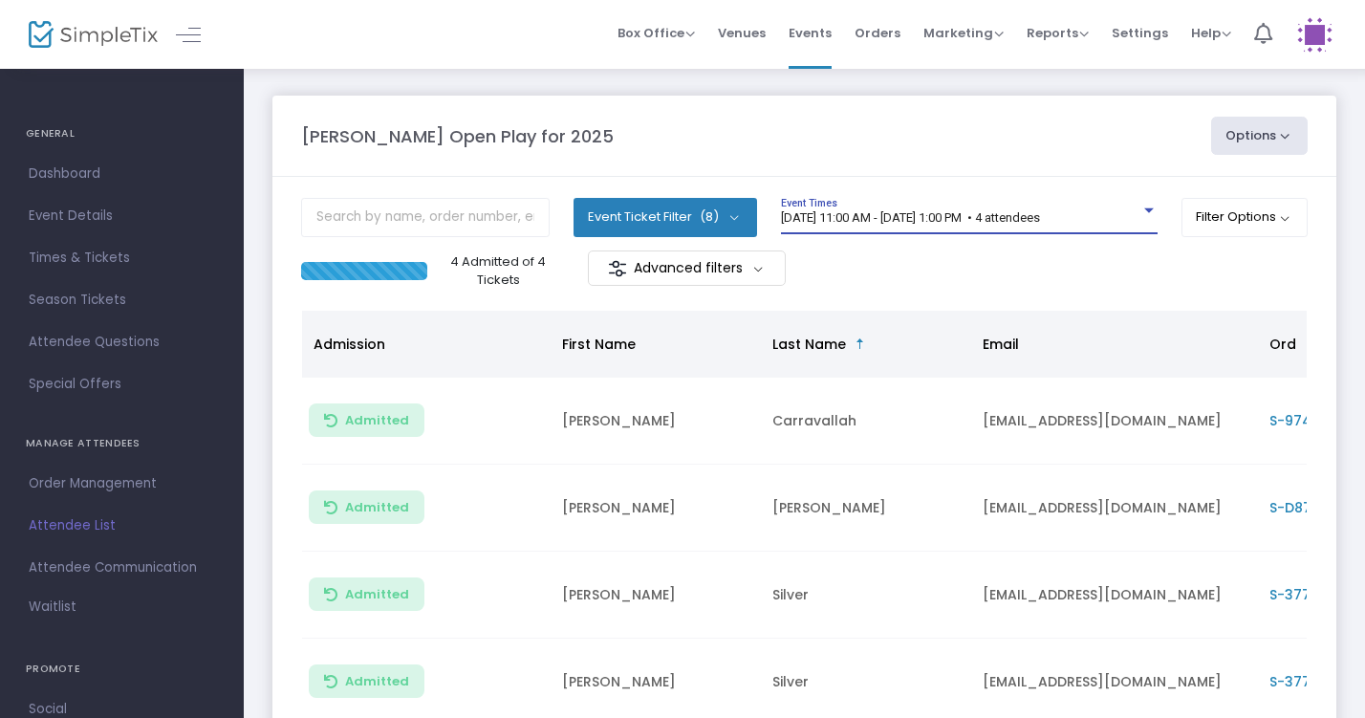
click at [958, 215] on span "[DATE] 11:00 AM - [DATE] 1:00 PM • 4 attendees" at bounding box center [910, 217] width 259 height 14
click at [914, 234] on div "8/16/2025 @ 11:00 AM - 8/16/2025 @ 1:00 PM • 4 attendees Event Times" at bounding box center [969, 216] width 377 height 36
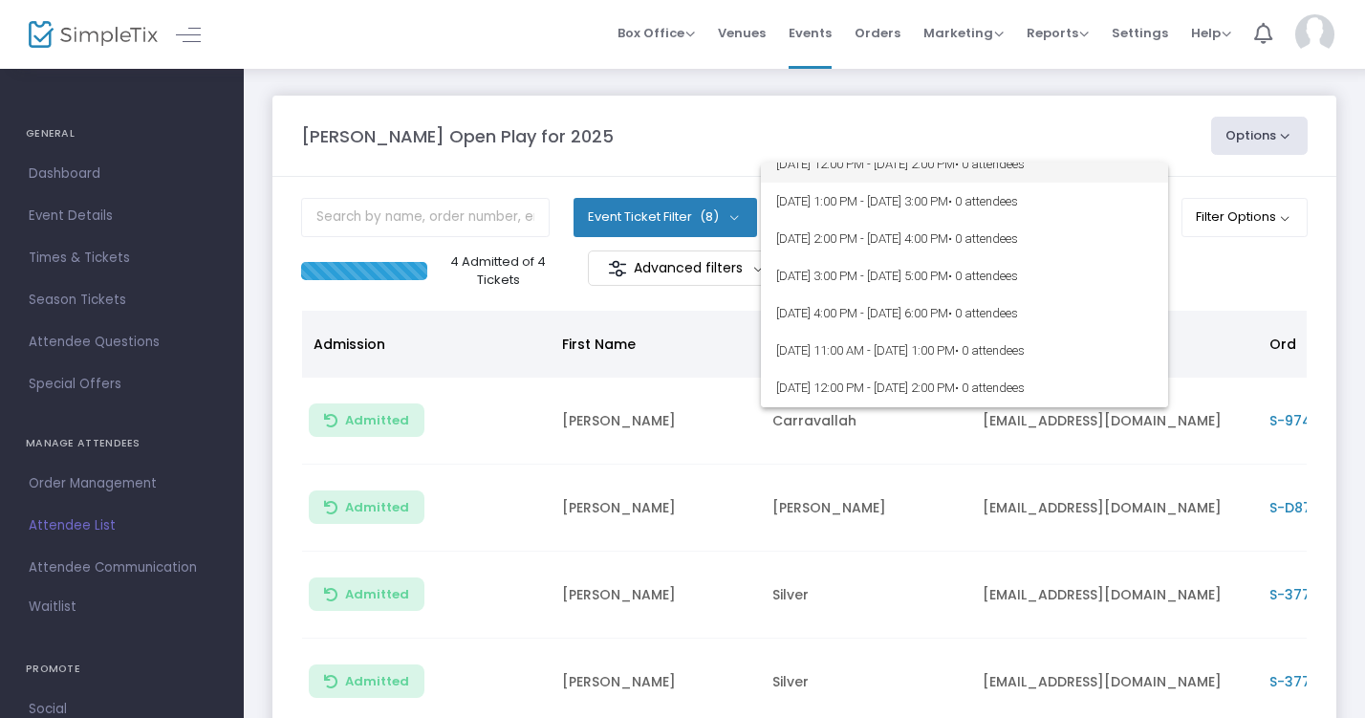
scroll to position [95, 0]
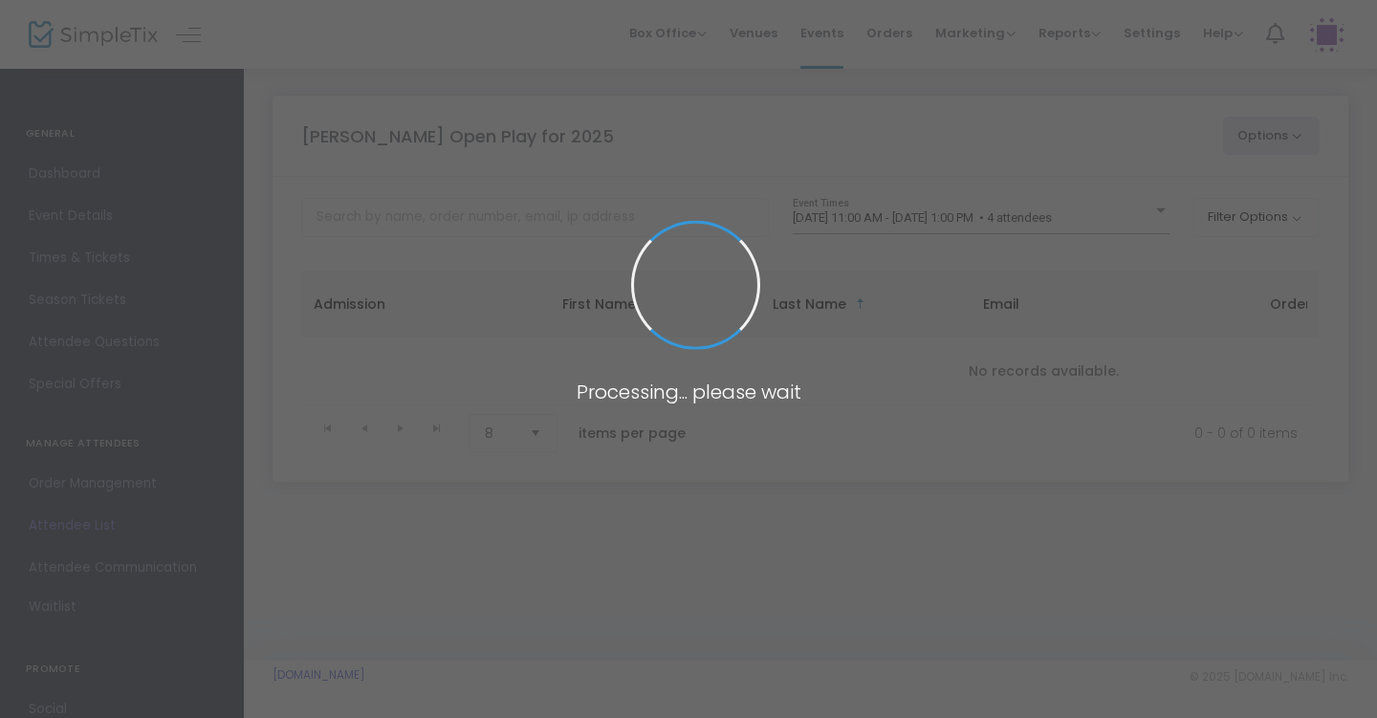
click at [1013, 213] on span at bounding box center [688, 359] width 1377 height 718
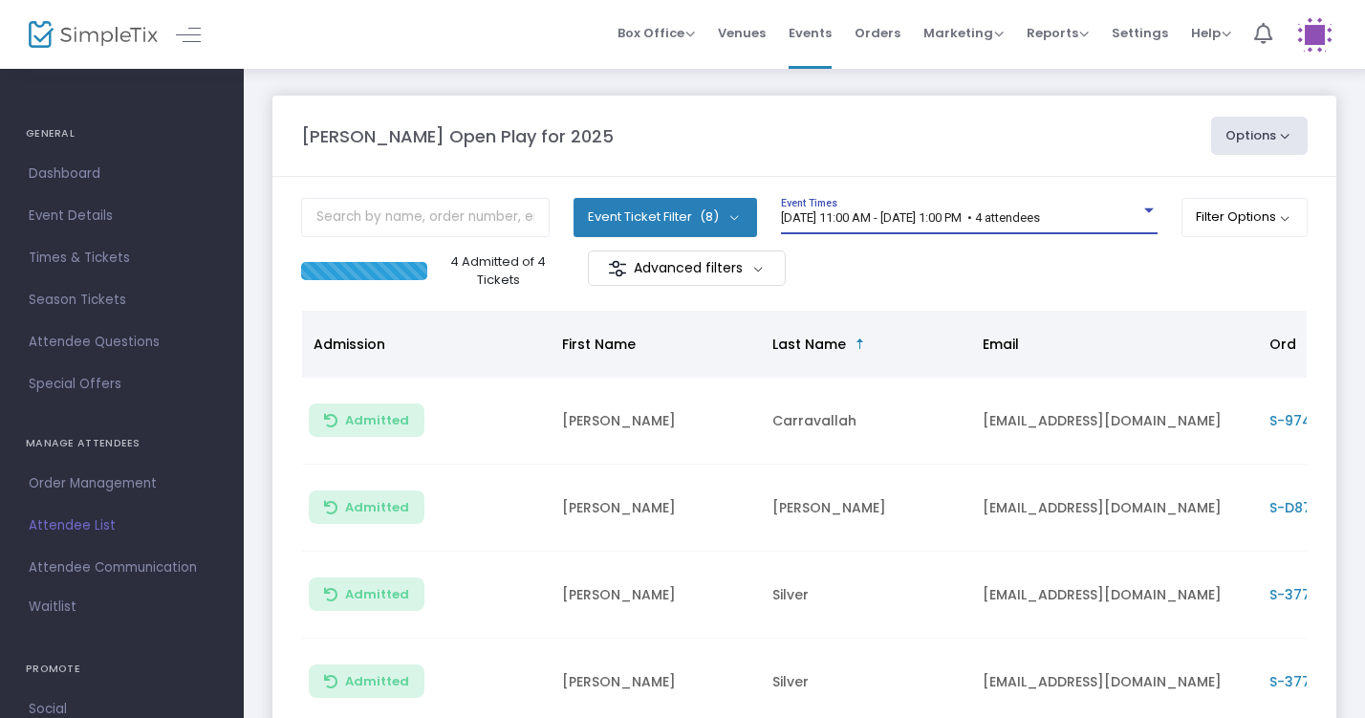
click at [1031, 225] on div "[DATE] 11:00 AM - [DATE] 1:00 PM • 4 attendees" at bounding box center [960, 218] width 359 height 14
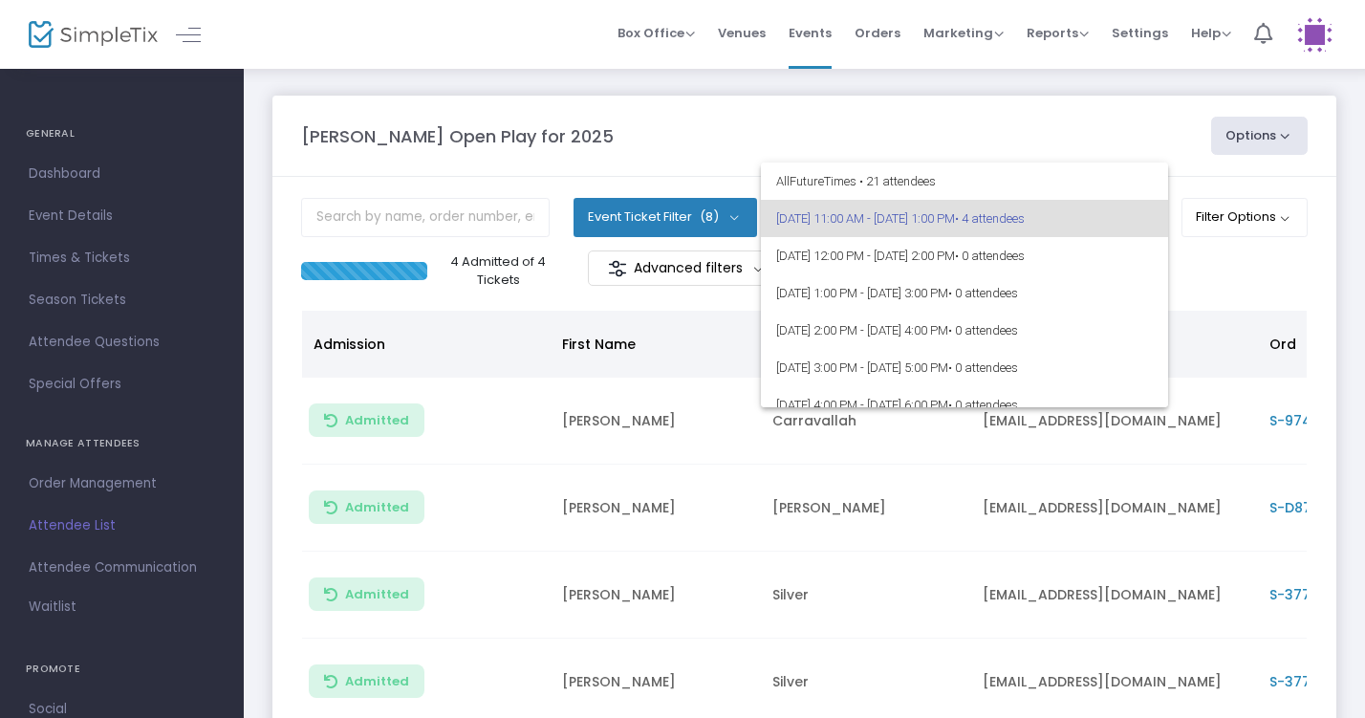
click at [1039, 147] on div at bounding box center [682, 359] width 1365 height 718
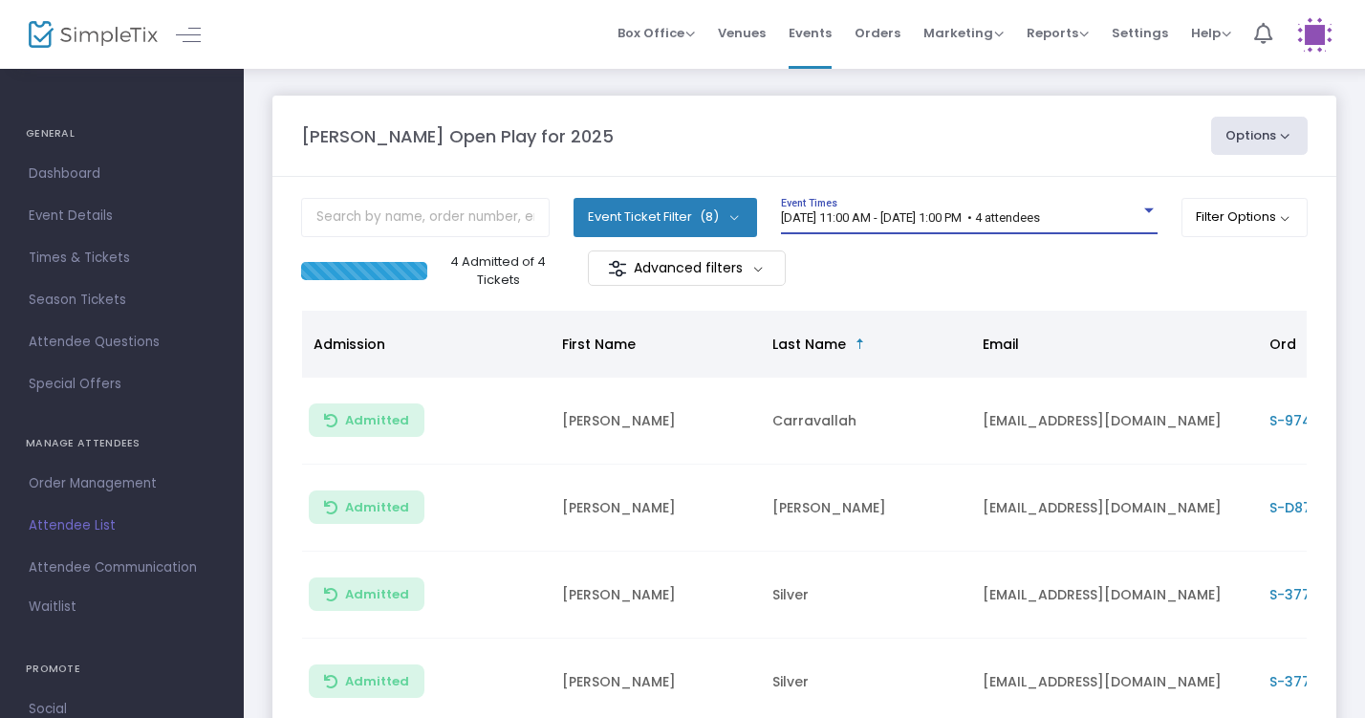
click at [1126, 212] on div "[DATE] 11:00 AM - [DATE] 1:00 PM • 4 attendees" at bounding box center [960, 218] width 359 height 14
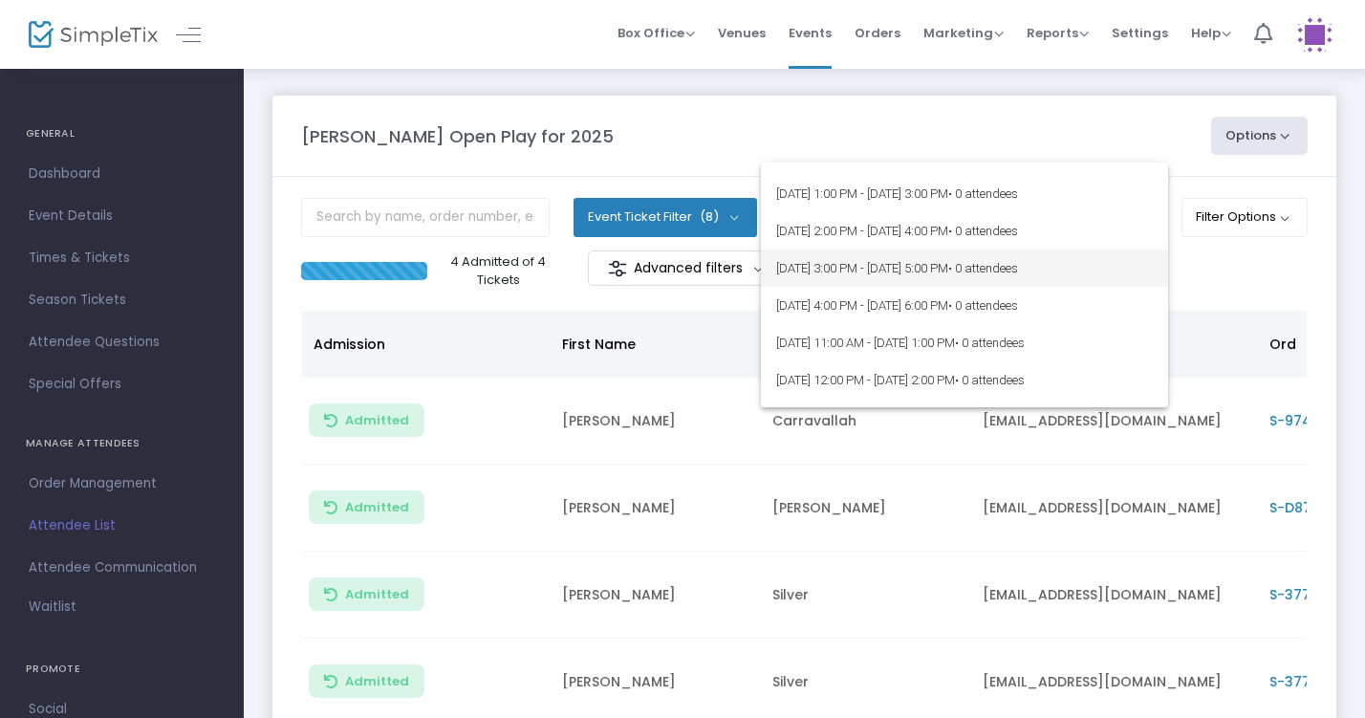
scroll to position [78, 0]
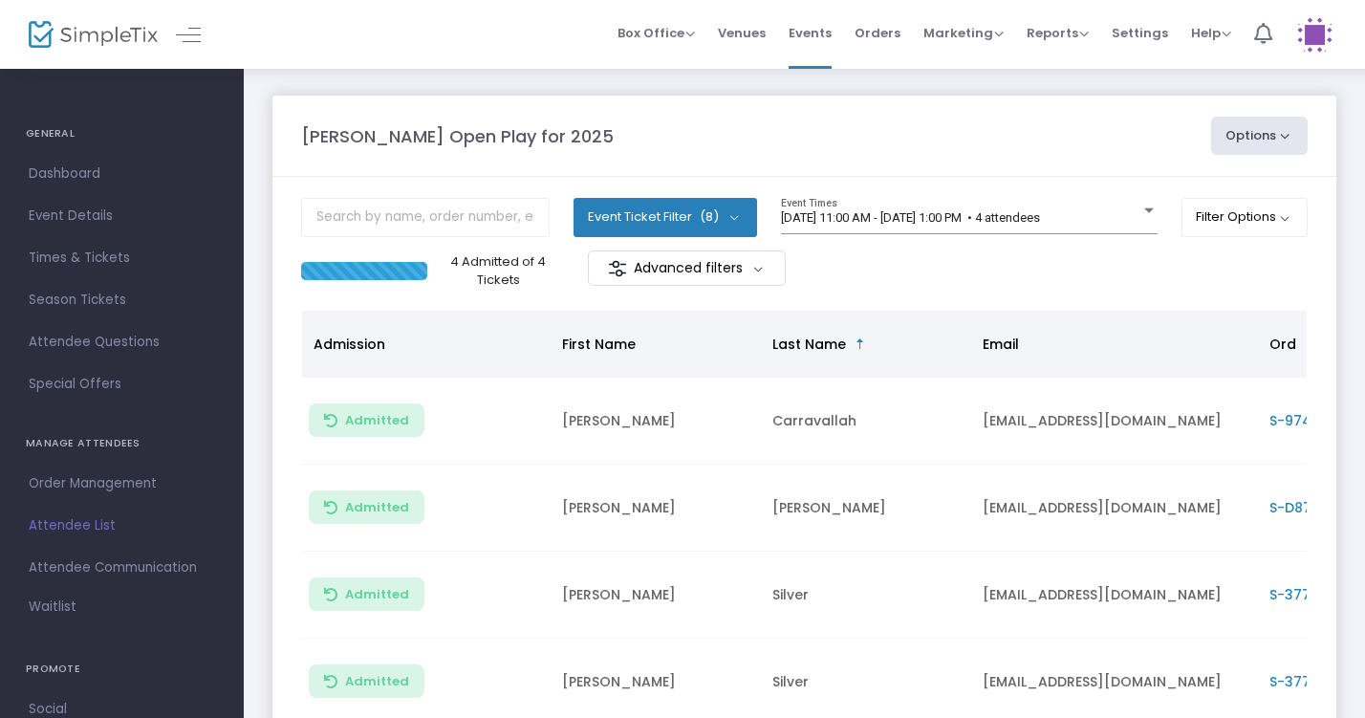
click at [920, 235] on div "[DATE] 11:00 AM - [DATE] 1:00 PM • 4 attendees Event Times" at bounding box center [969, 224] width 377 height 53
click at [920, 230] on div "[DATE] 11:00 AM - [DATE] 1:00 PM • 4 attendees Event Times" at bounding box center [969, 216] width 377 height 36
click at [893, 220] on span "8/16/2025 @ 11:00 AM - 8/16/2025 @ 1:00 PM • 4 attendees" at bounding box center [910, 217] width 259 height 14
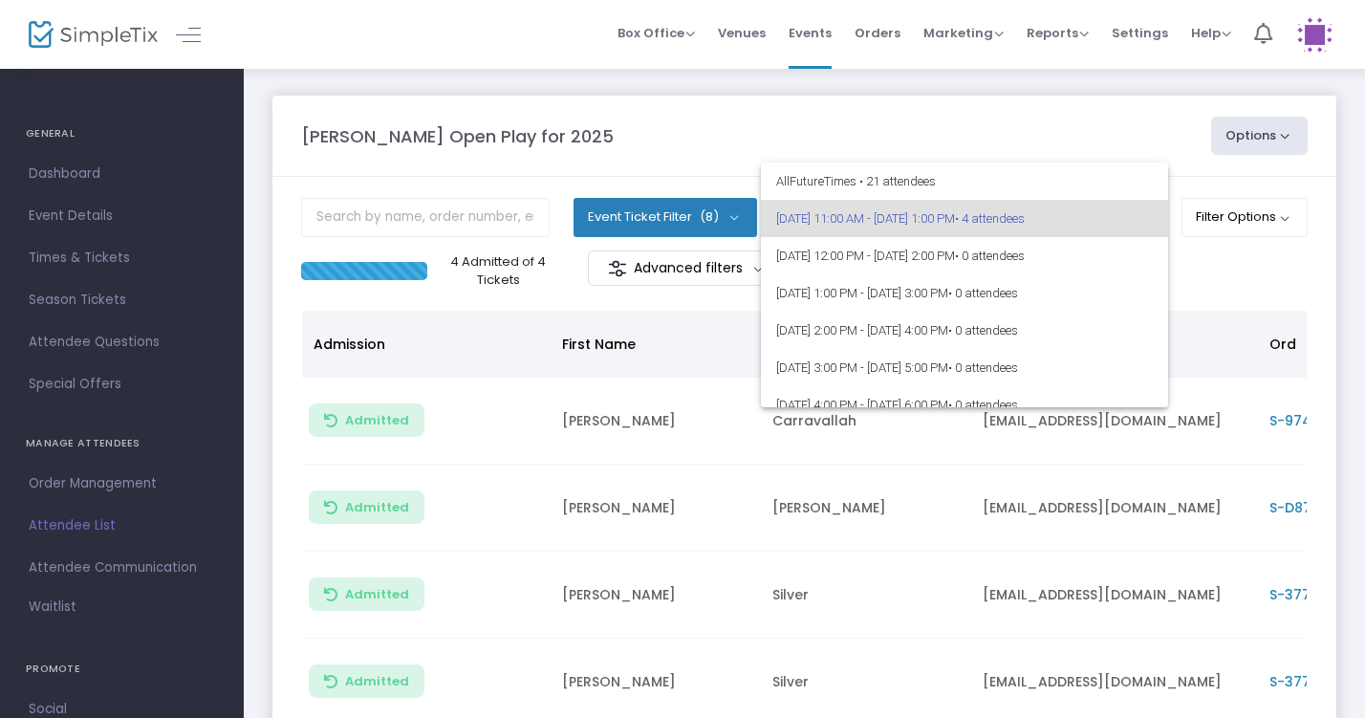
click at [959, 141] on div at bounding box center [682, 359] width 1365 height 718
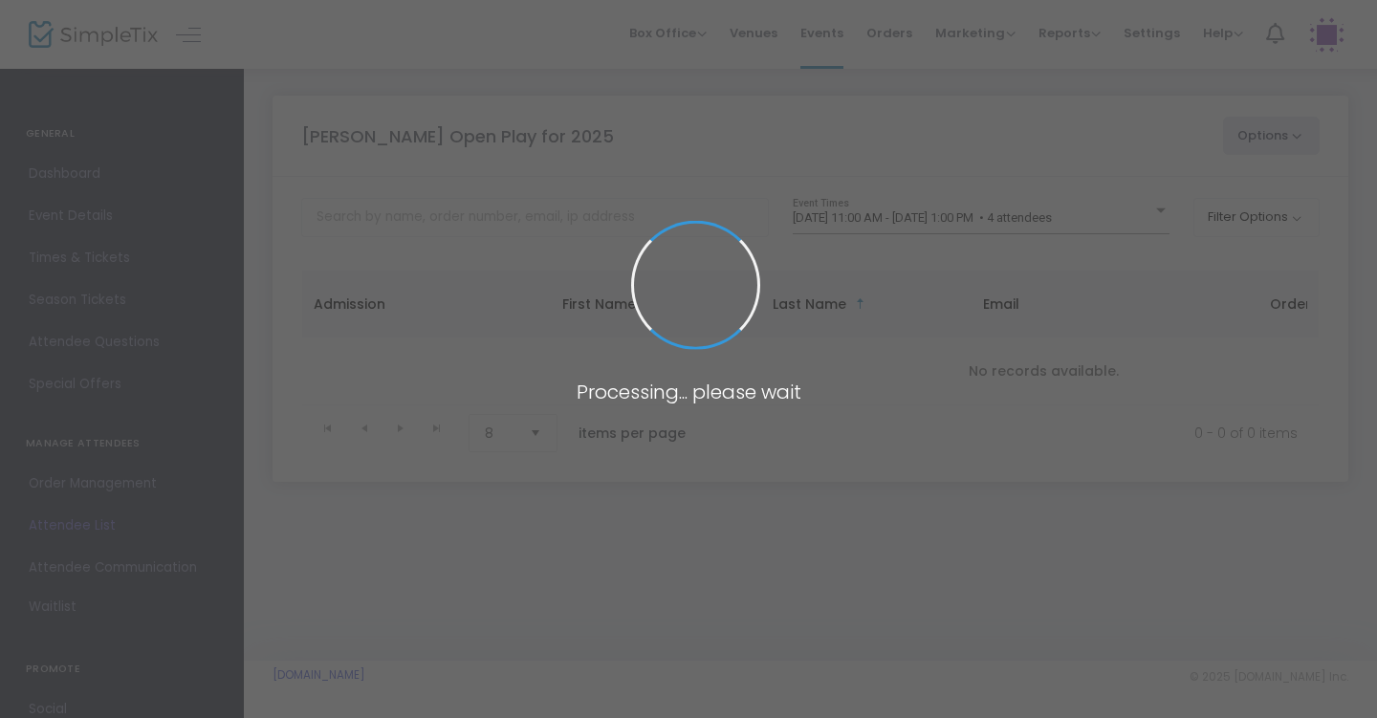
click at [1041, 216] on span at bounding box center [688, 359] width 1377 height 718
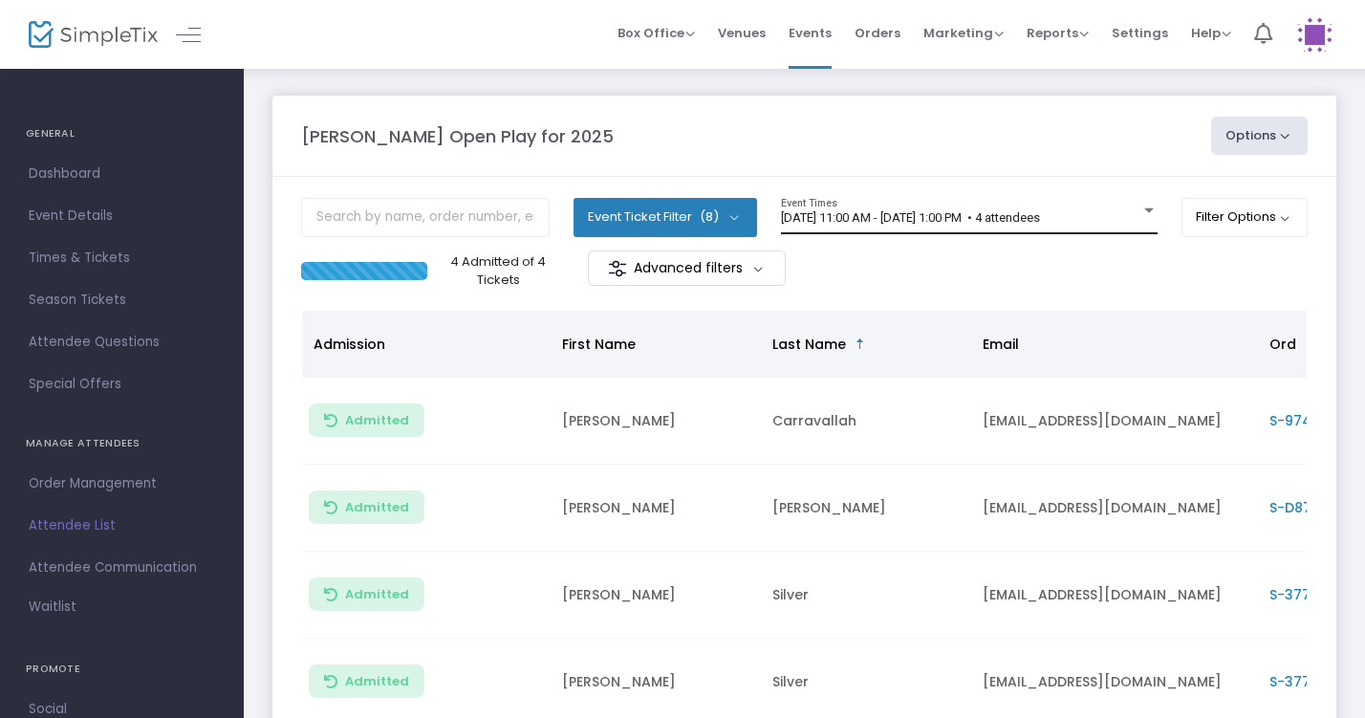
click at [1038, 207] on div "8/16/2025 @ 11:00 AM - 8/16/2025 @ 1:00 PM • 4 attendees Event Times" at bounding box center [969, 216] width 377 height 36
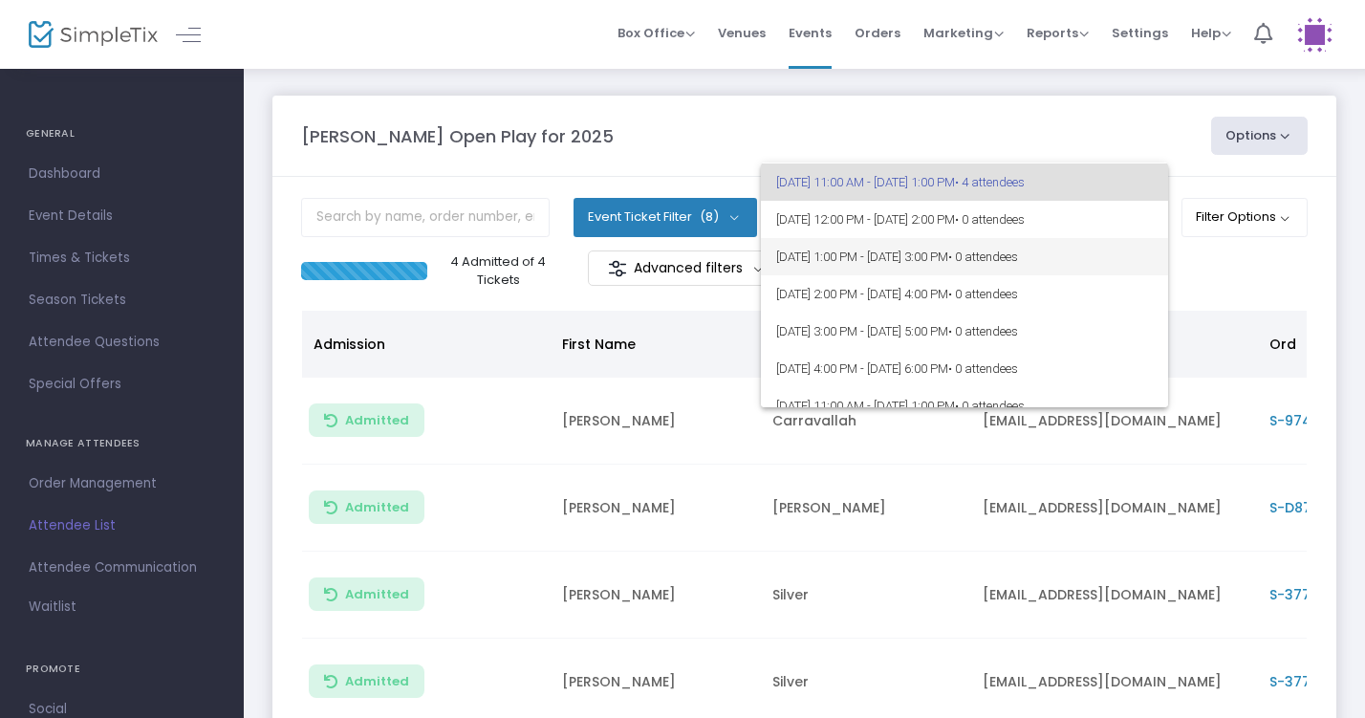
scroll to position [37, 0]
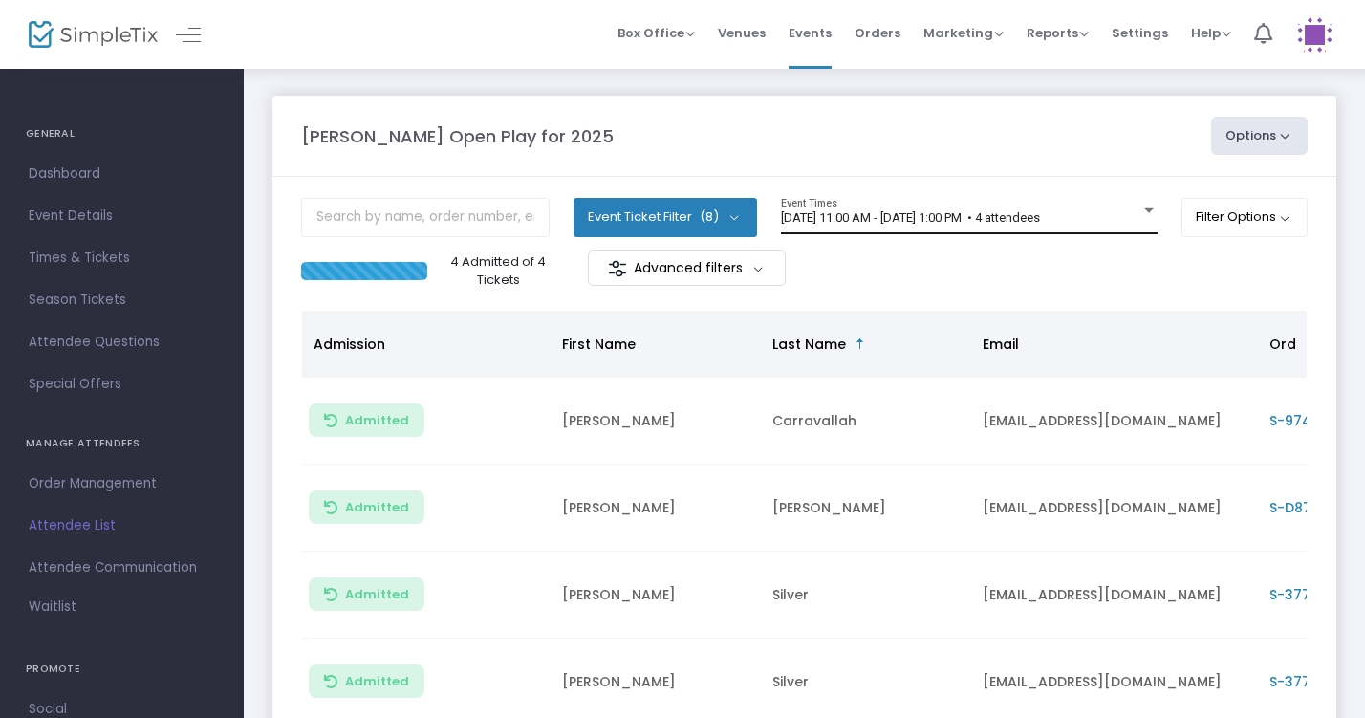
click at [981, 215] on span "8/16/2025 @ 11:00 AM - 8/16/2025 @ 1:00 PM • 4 attendees" at bounding box center [910, 217] width 259 height 14
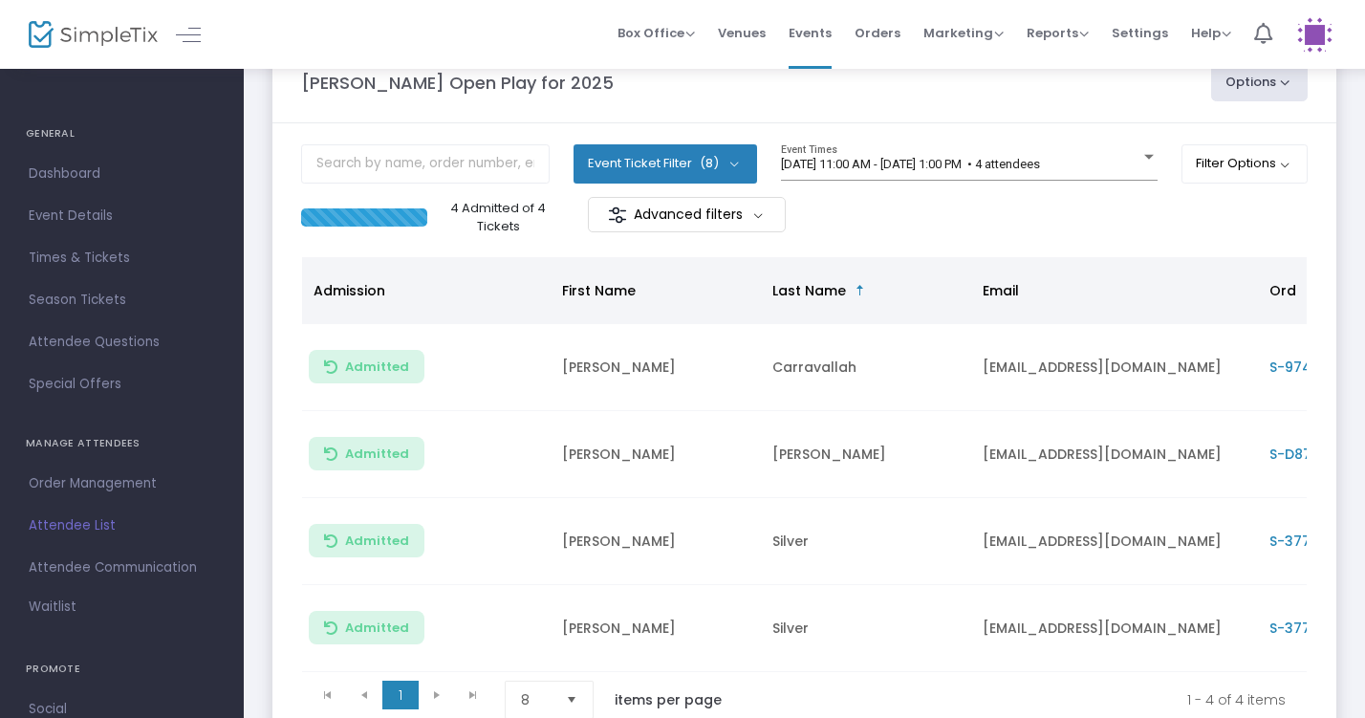
scroll to position [74, 0]
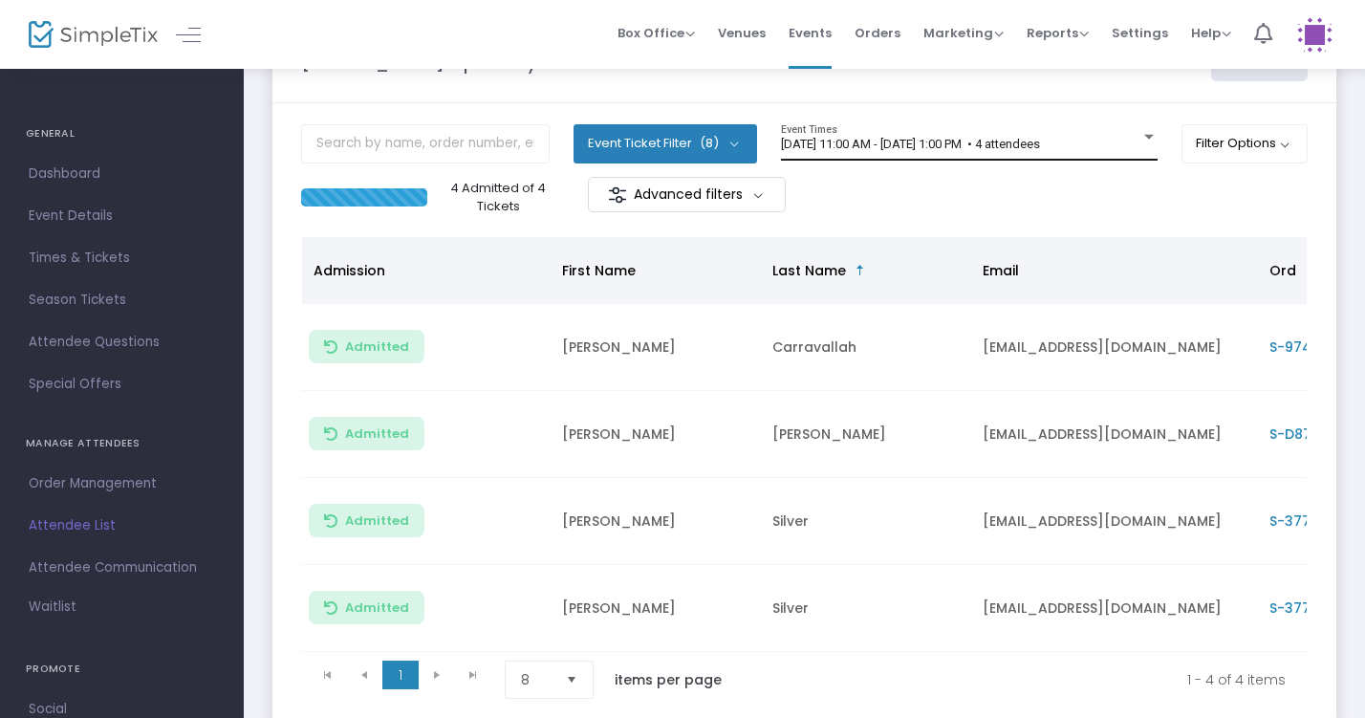
click at [955, 148] on span "[DATE] 11:00 AM - [DATE] 1:00 PM • 4 attendees" at bounding box center [910, 144] width 259 height 14
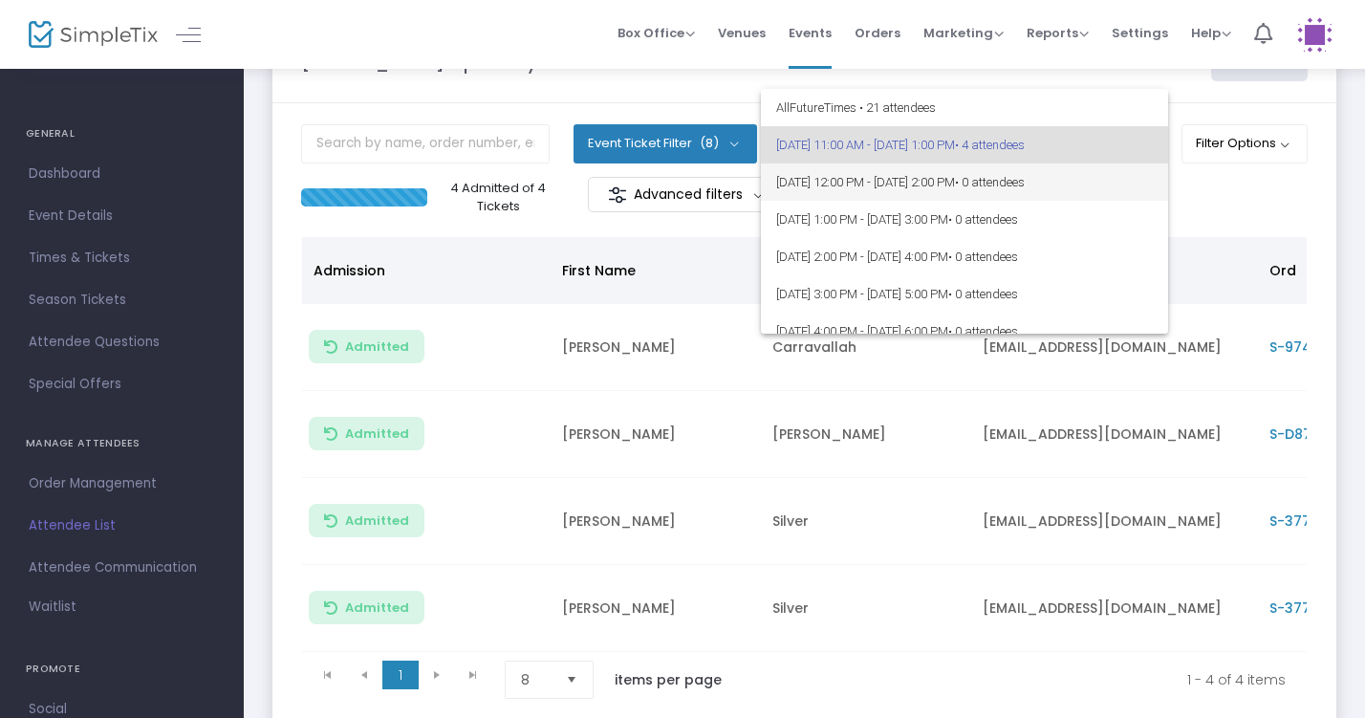
click at [960, 175] on span "8/16/2025 @ 12:00 PM - 8/16/2025 @ 2:00 PM • 0 attendees" at bounding box center [964, 181] width 377 height 37
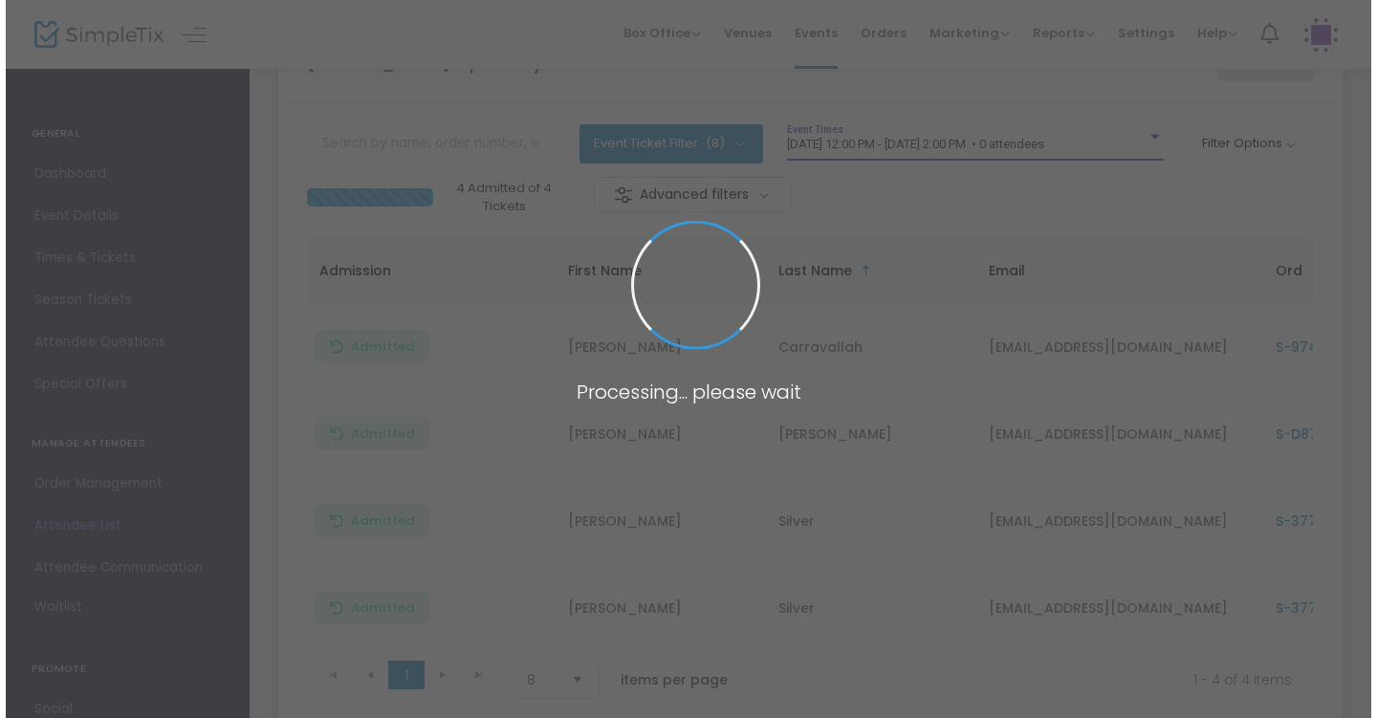
scroll to position [0, 0]
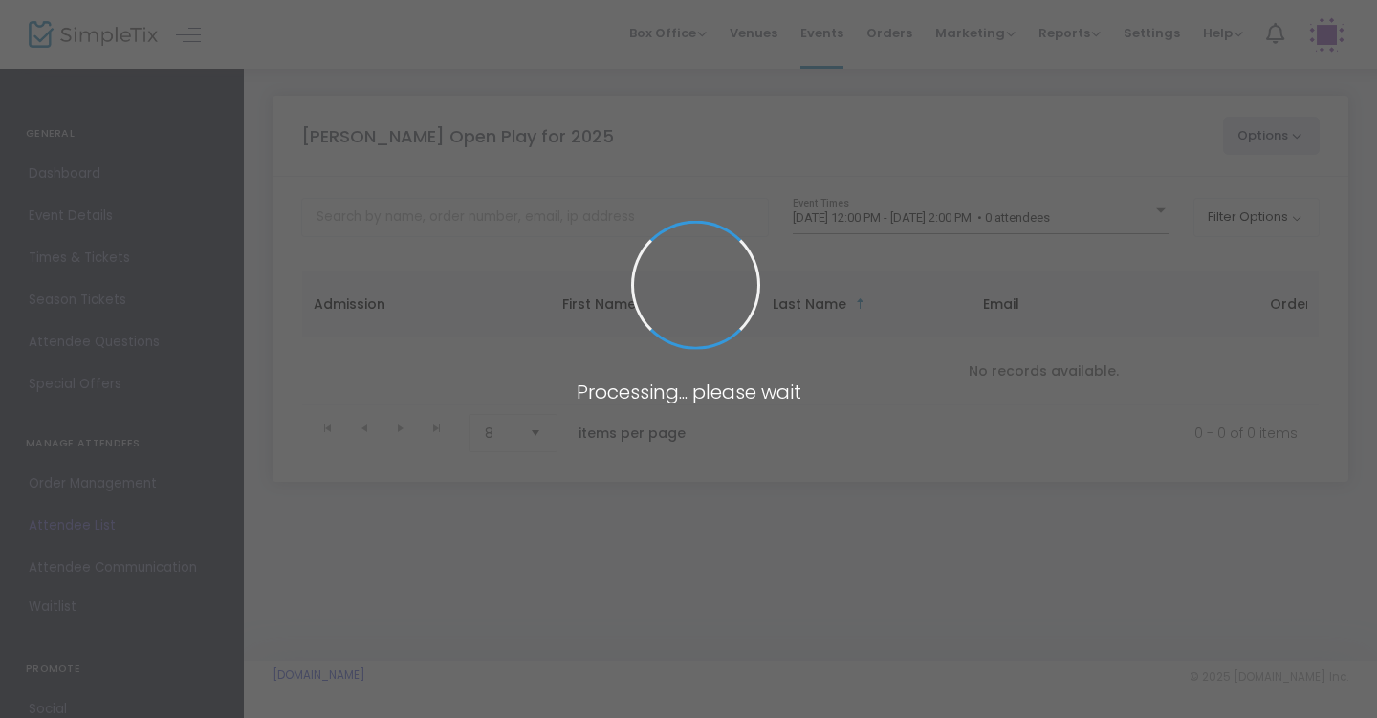
click at [1006, 218] on span at bounding box center [688, 359] width 1377 height 718
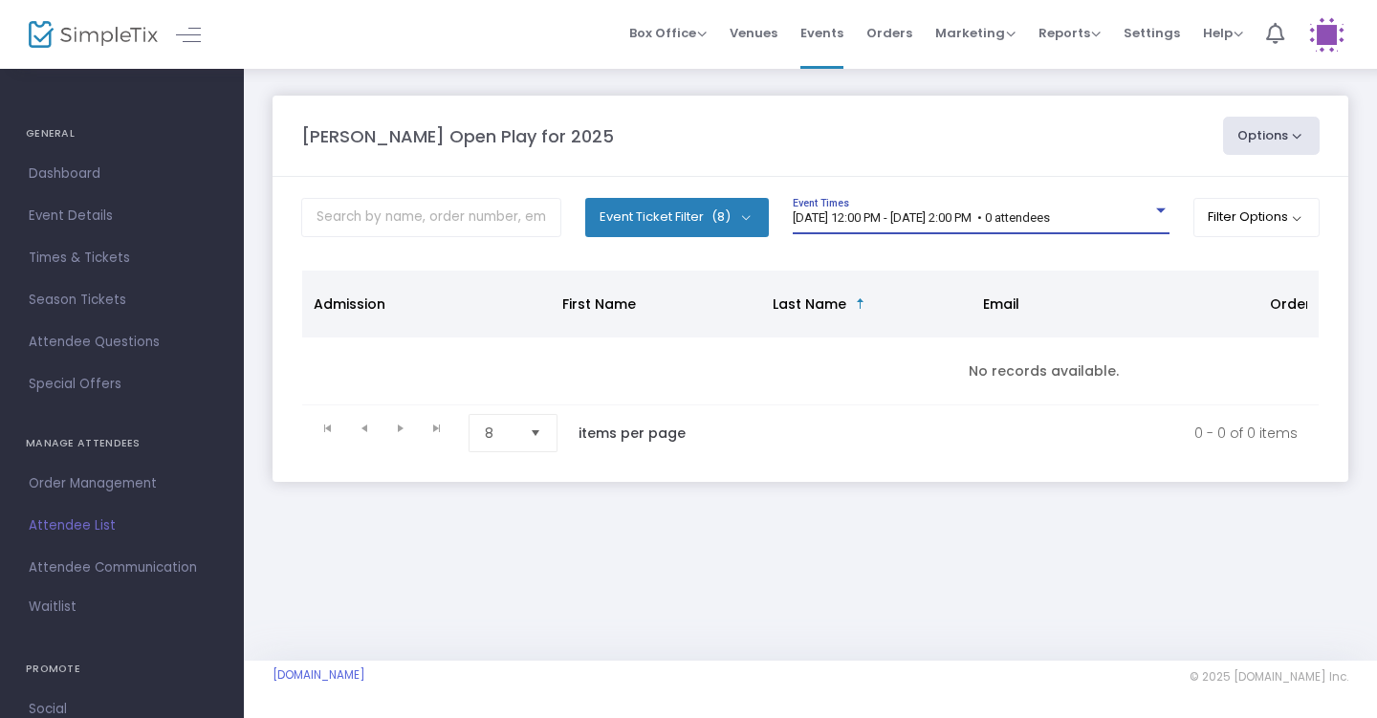
click at [1006, 226] on div "[DATE] 12:00 PM - [DATE] 2:00 PM • 0 attendees Event Times" at bounding box center [981, 216] width 377 height 36
click at [1043, 235] on div "8/16/2025 @ 12:00 PM - 8/16/2025 @ 2:00 PM • 0 attendees Event Times" at bounding box center [981, 224] width 377 height 53
click at [1048, 232] on div "8/16/2025 @ 12:00 PM - 8/16/2025 @ 2:00 PM • 0 attendees Event Times" at bounding box center [981, 216] width 377 height 36
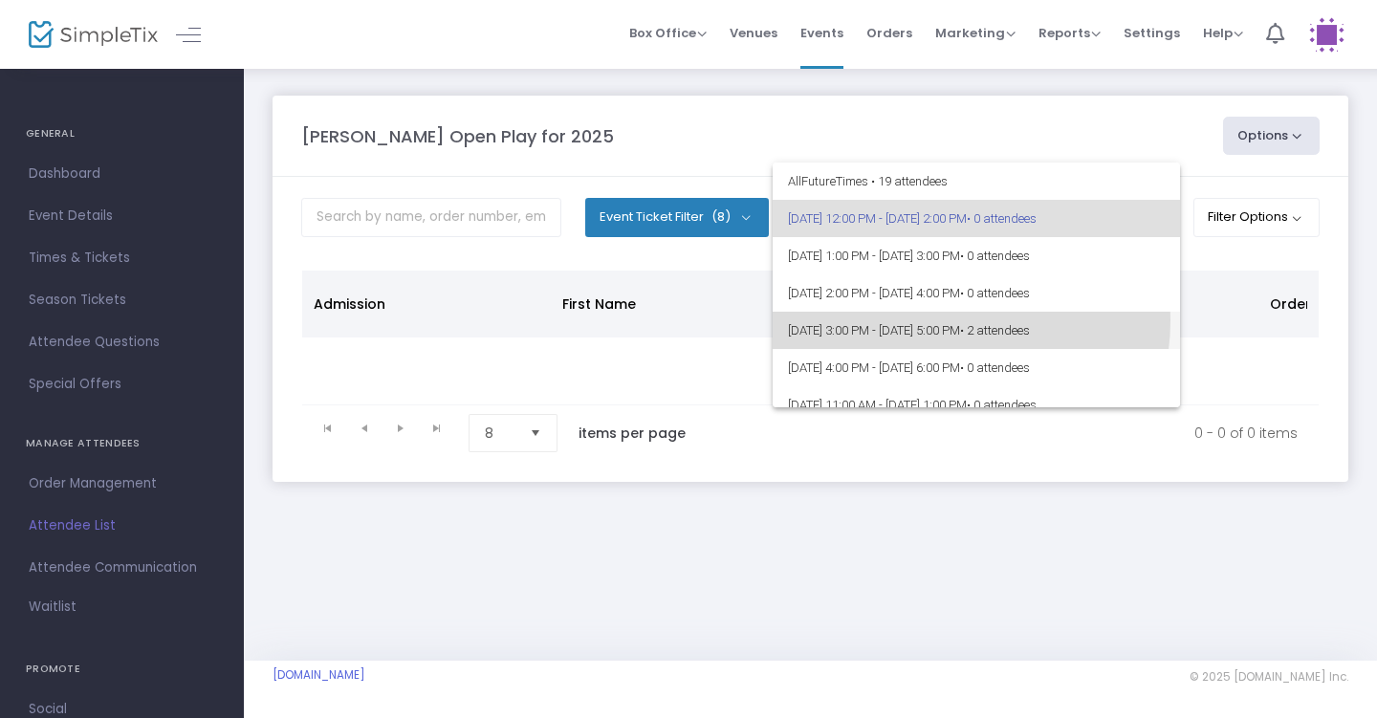
click at [952, 321] on span "8/16/2025 @ 3:00 PM - 8/16/2025 @ 5:00 PM • 2 attendees" at bounding box center [976, 330] width 377 height 37
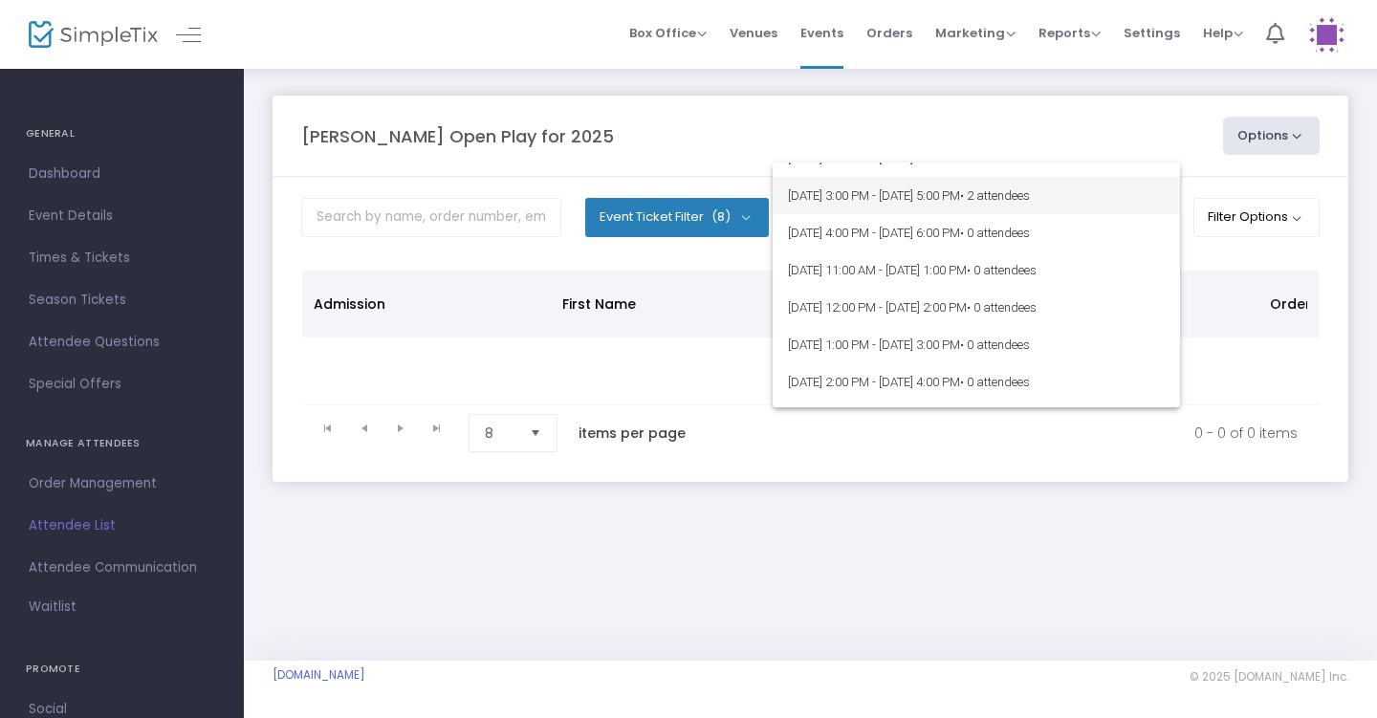
scroll to position [145, 0]
